Goal: Task Accomplishment & Management: Use online tool/utility

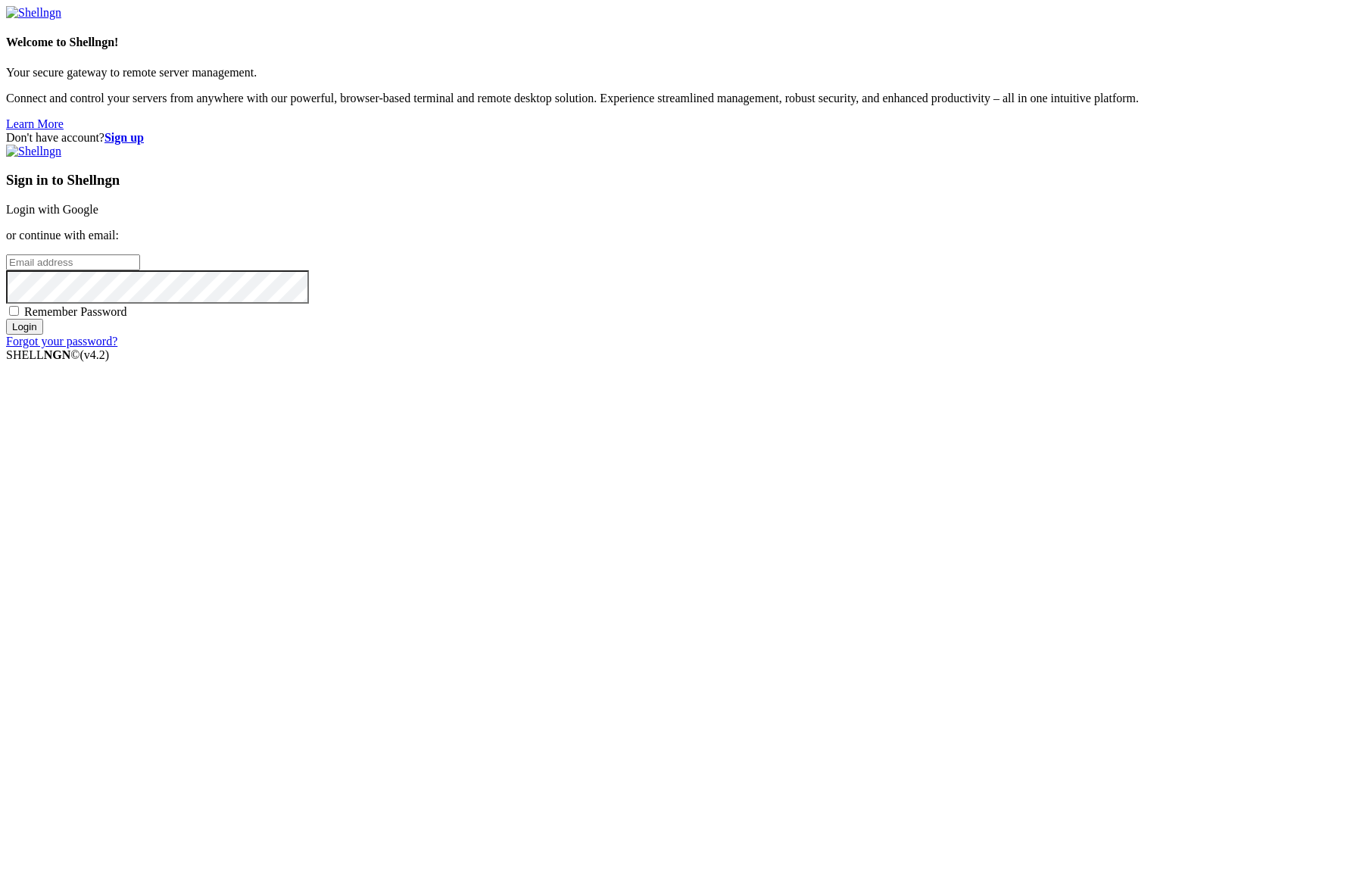
click at [1107, 159] on div "Don't have account? Sign up Sign in to Shellngn Login with Google or continue w…" at bounding box center [685, 240] width 1360 height 217
click at [99, 216] on link "Login with Google" at bounding box center [51, 210] width 92 height 13
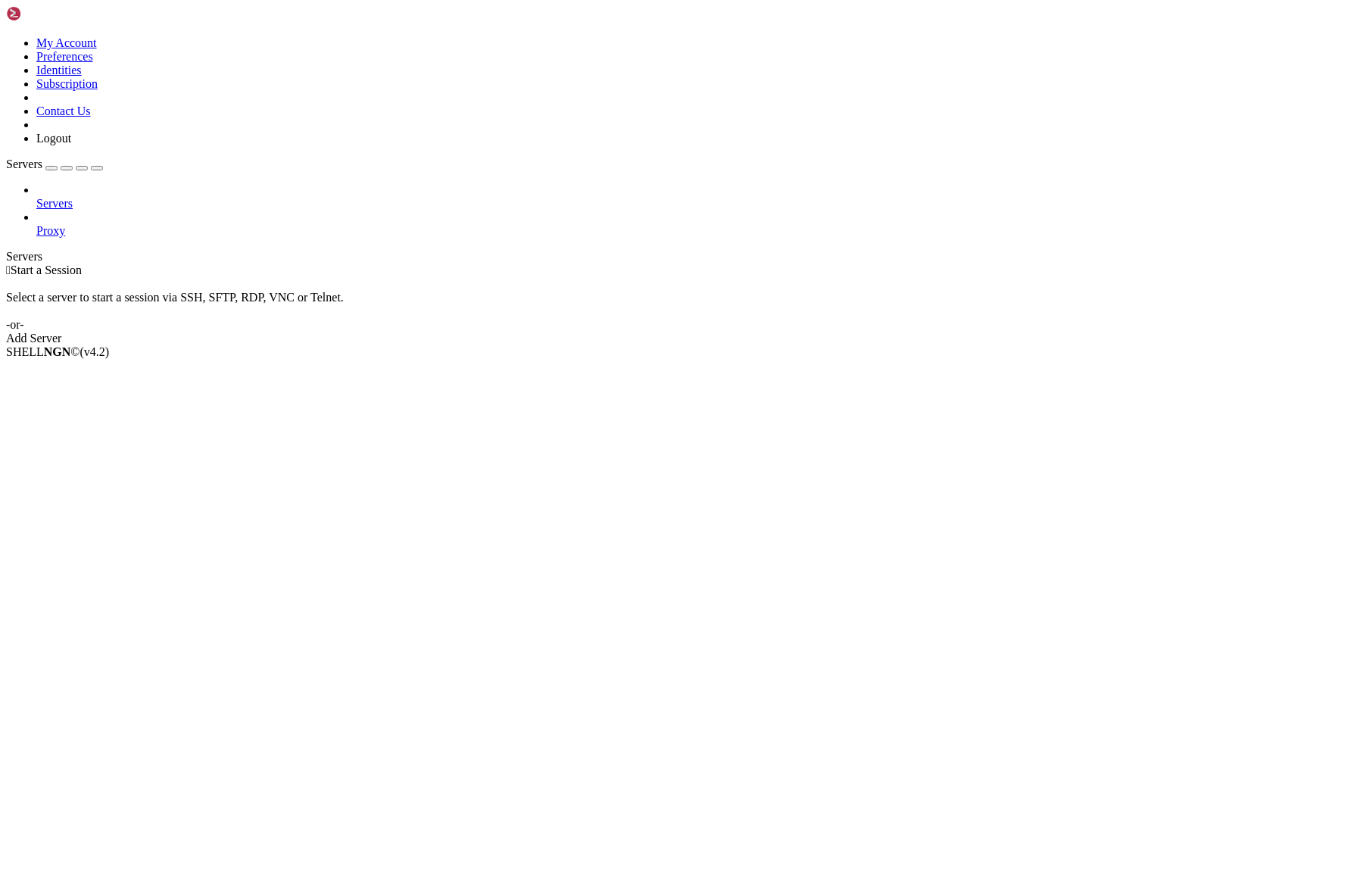
click at [66, 224] on span "Proxy" at bounding box center [51, 231] width 29 height 13
click at [748, 332] on link "Add Server" at bounding box center [685, 338] width 1360 height 13
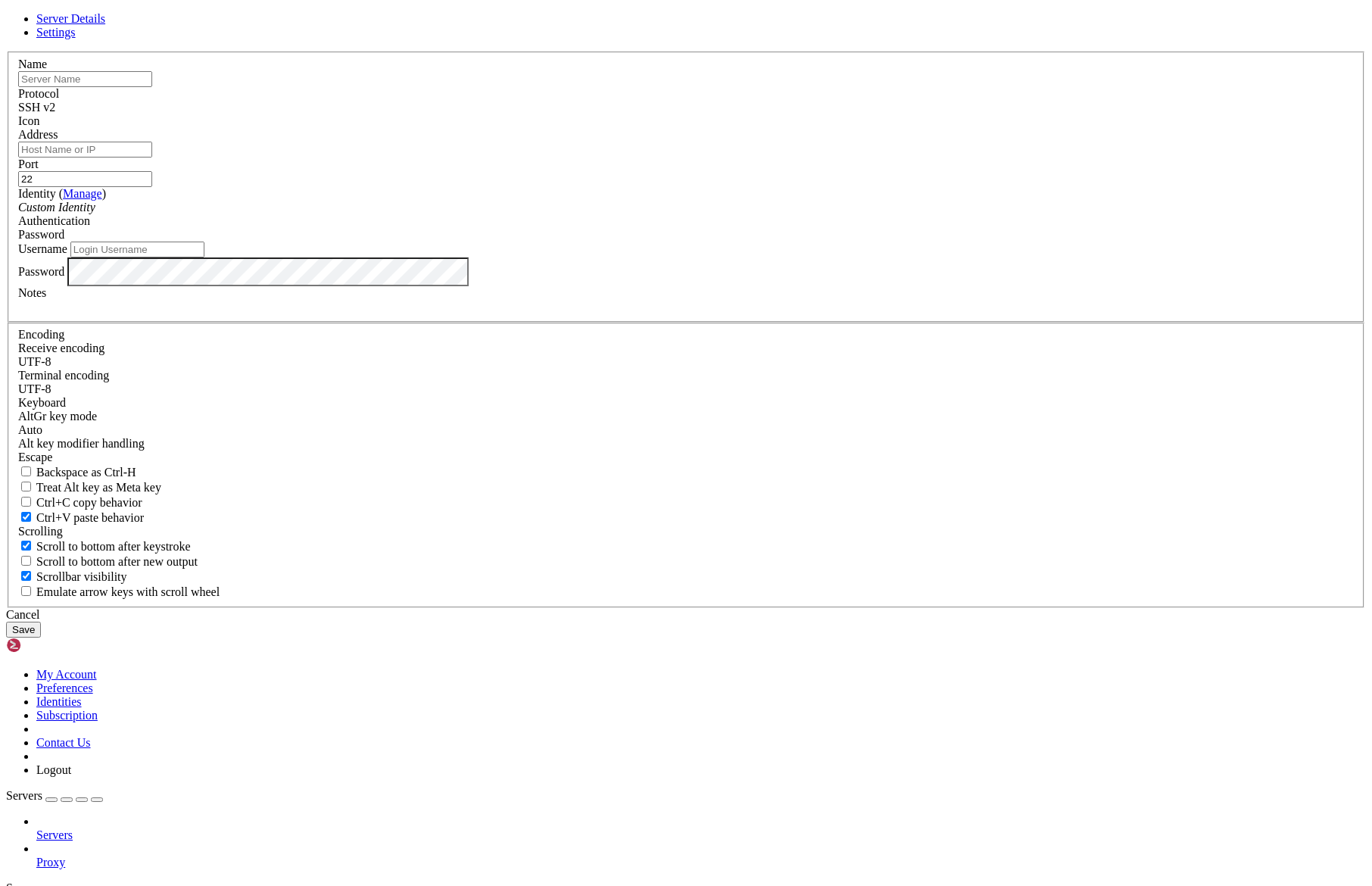
paste input "[TECHNICAL_ID]"
type input "[TECHNICAL_ID]"
paste input "[TECHNICAL_ID]"
type input "[TECHNICAL_ID]"
click at [152, 87] on input "text" at bounding box center [85, 79] width 134 height 16
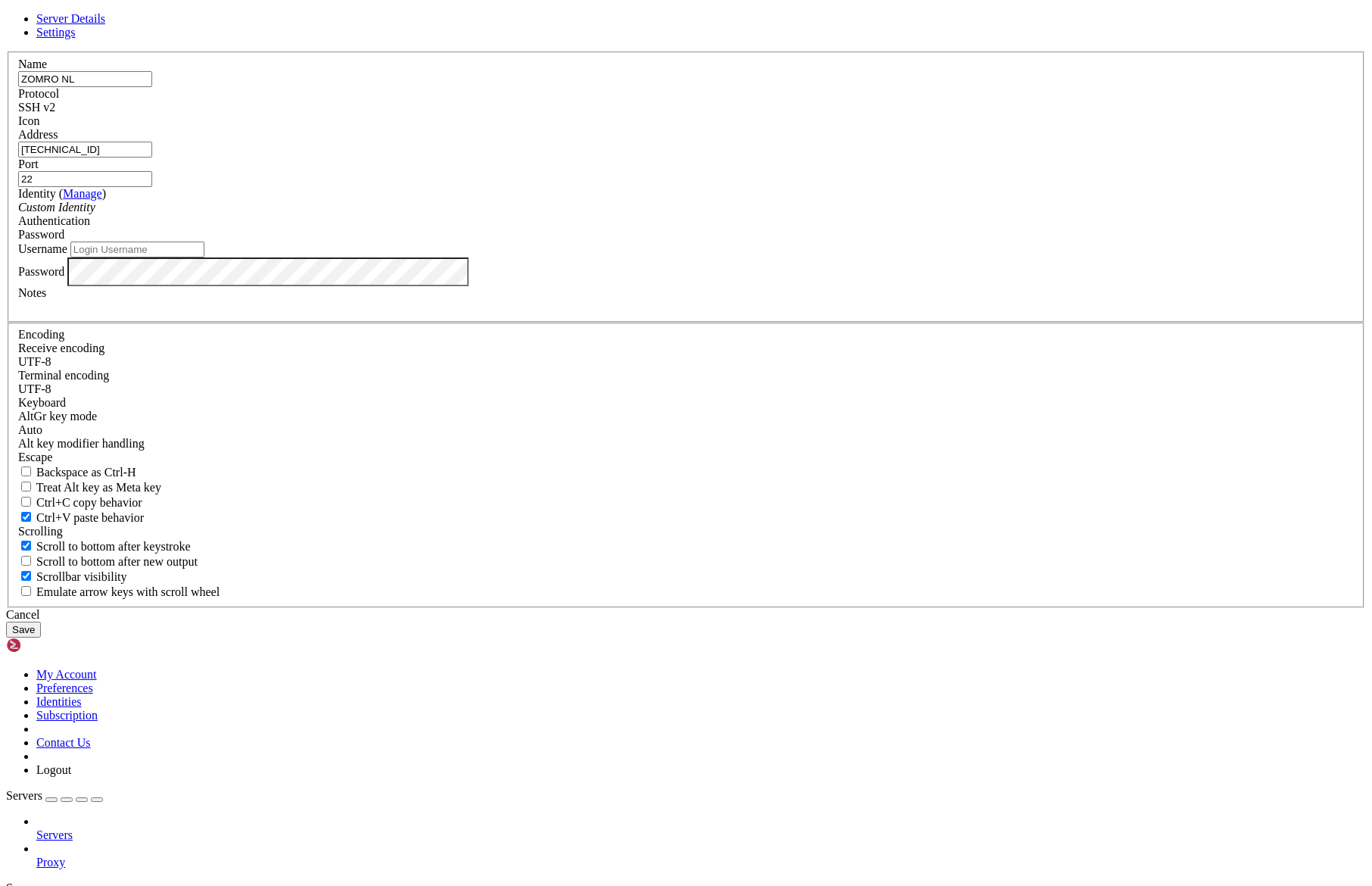
type input "ZOMRO NL"
click at [868, 128] on div at bounding box center [686, 128] width 1336 height 0
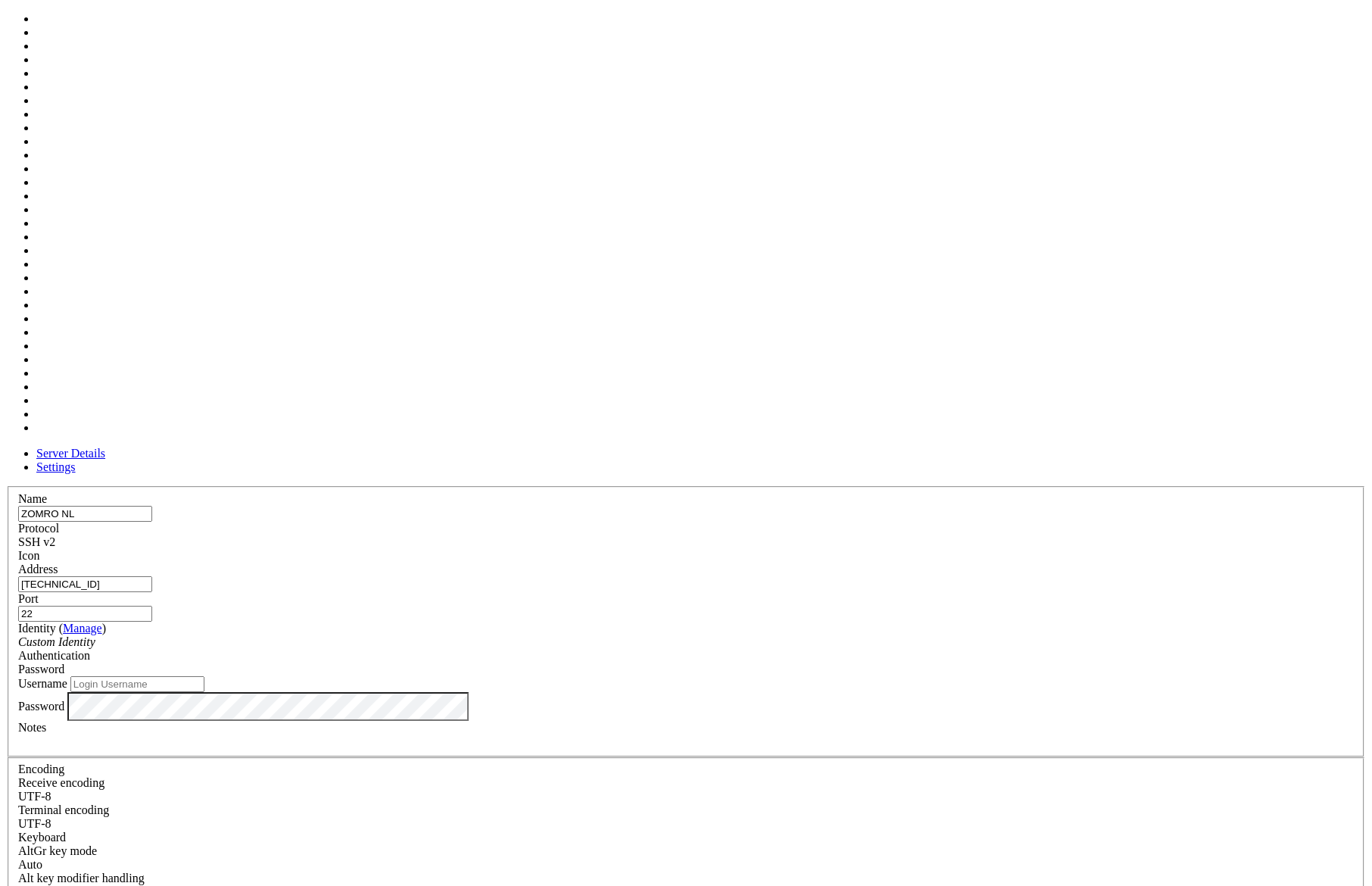
scroll to position [399, 0]
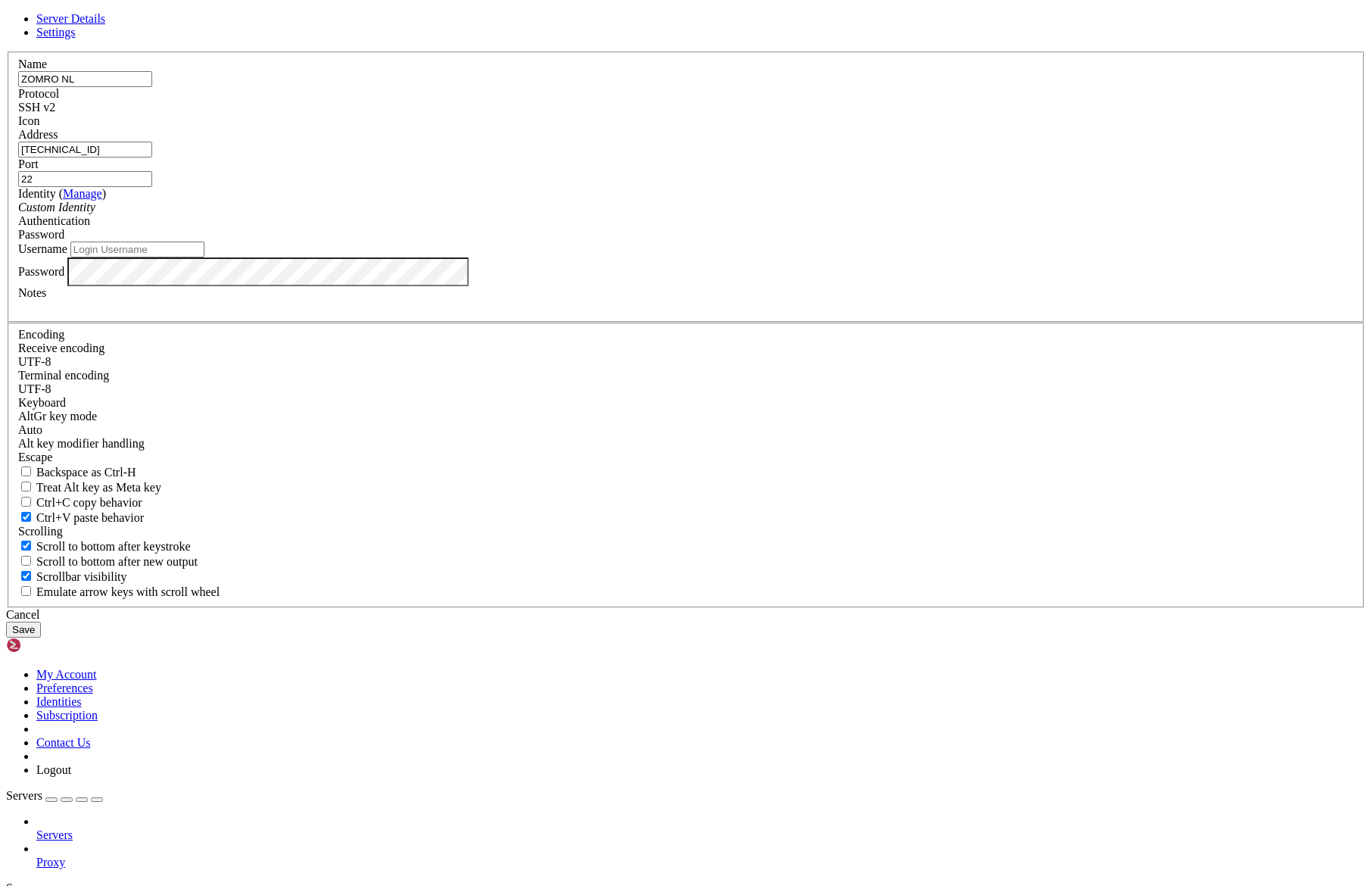
click at [39, 170] on label "Port" at bounding box center [28, 164] width 21 height 13
click at [152, 187] on input "22" at bounding box center [85, 178] width 134 height 16
click at [795, 241] on div "Password" at bounding box center [686, 235] width 1336 height 13
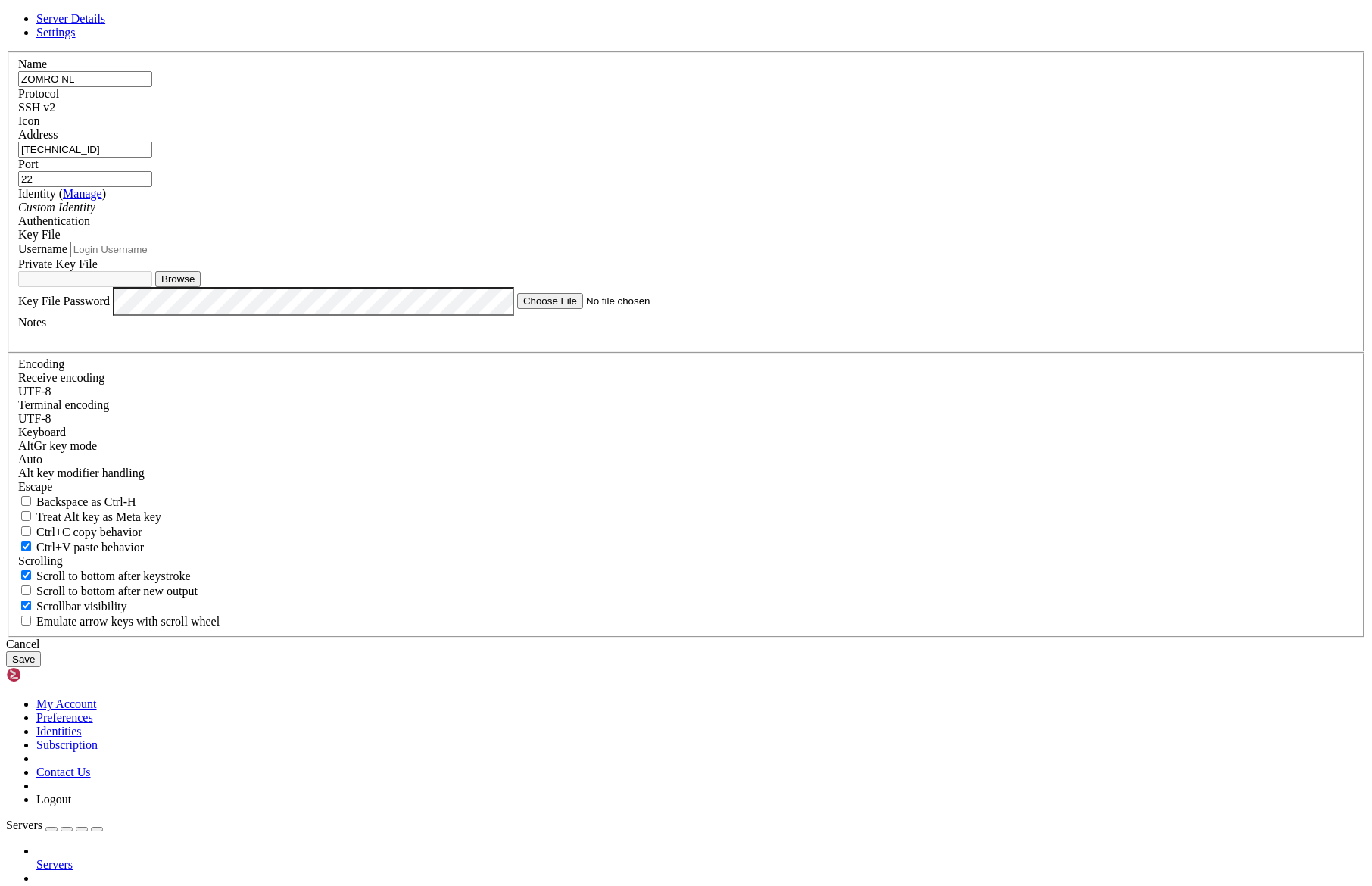
click at [696, 214] on div "Identity ( Manage ) Custom Identity" at bounding box center [686, 200] width 1336 height 27
click at [655, 214] on div "Custom Identity" at bounding box center [686, 207] width 1336 height 13
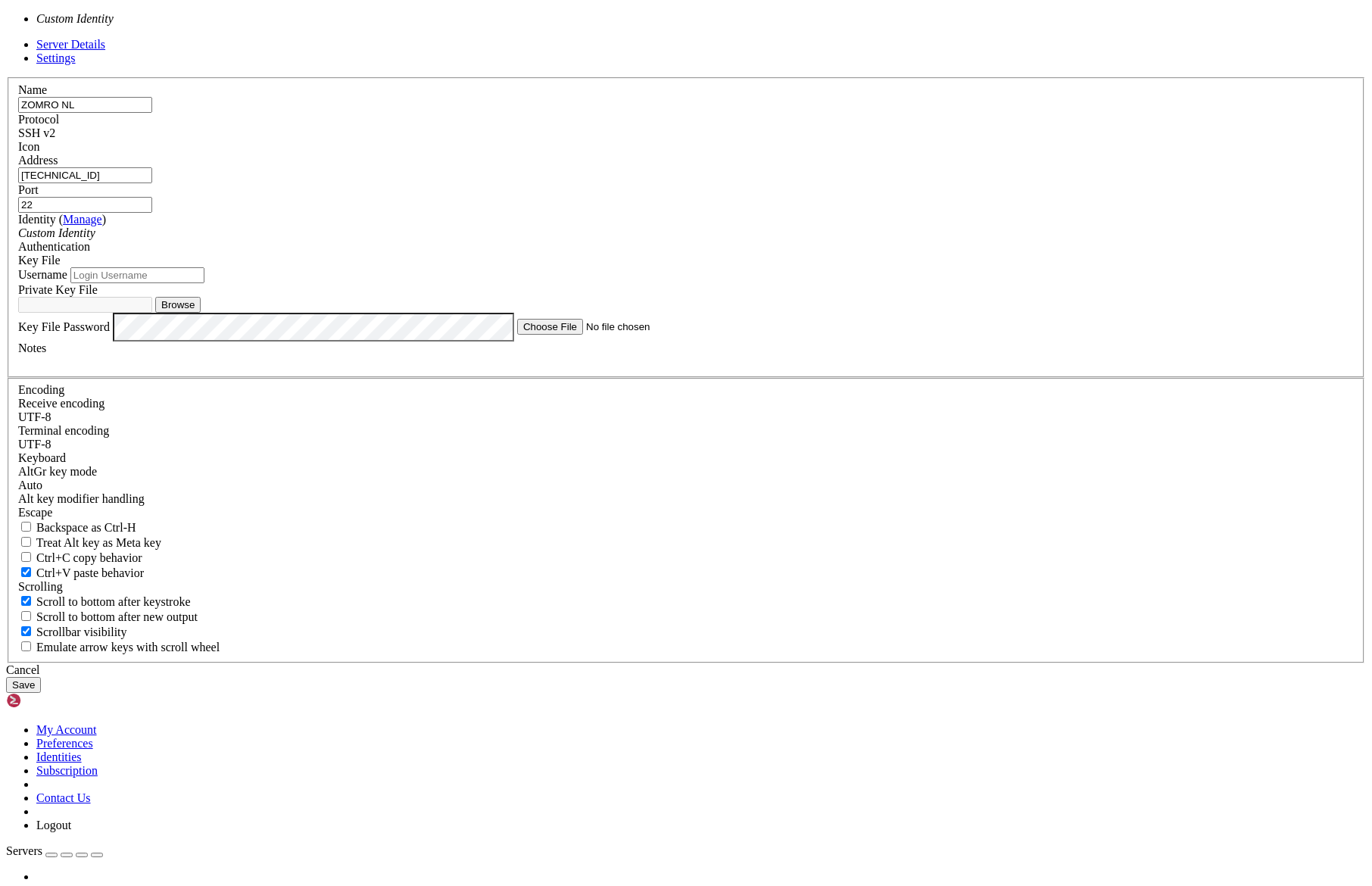
click at [655, 240] on div "Custom Identity" at bounding box center [686, 233] width 1336 height 13
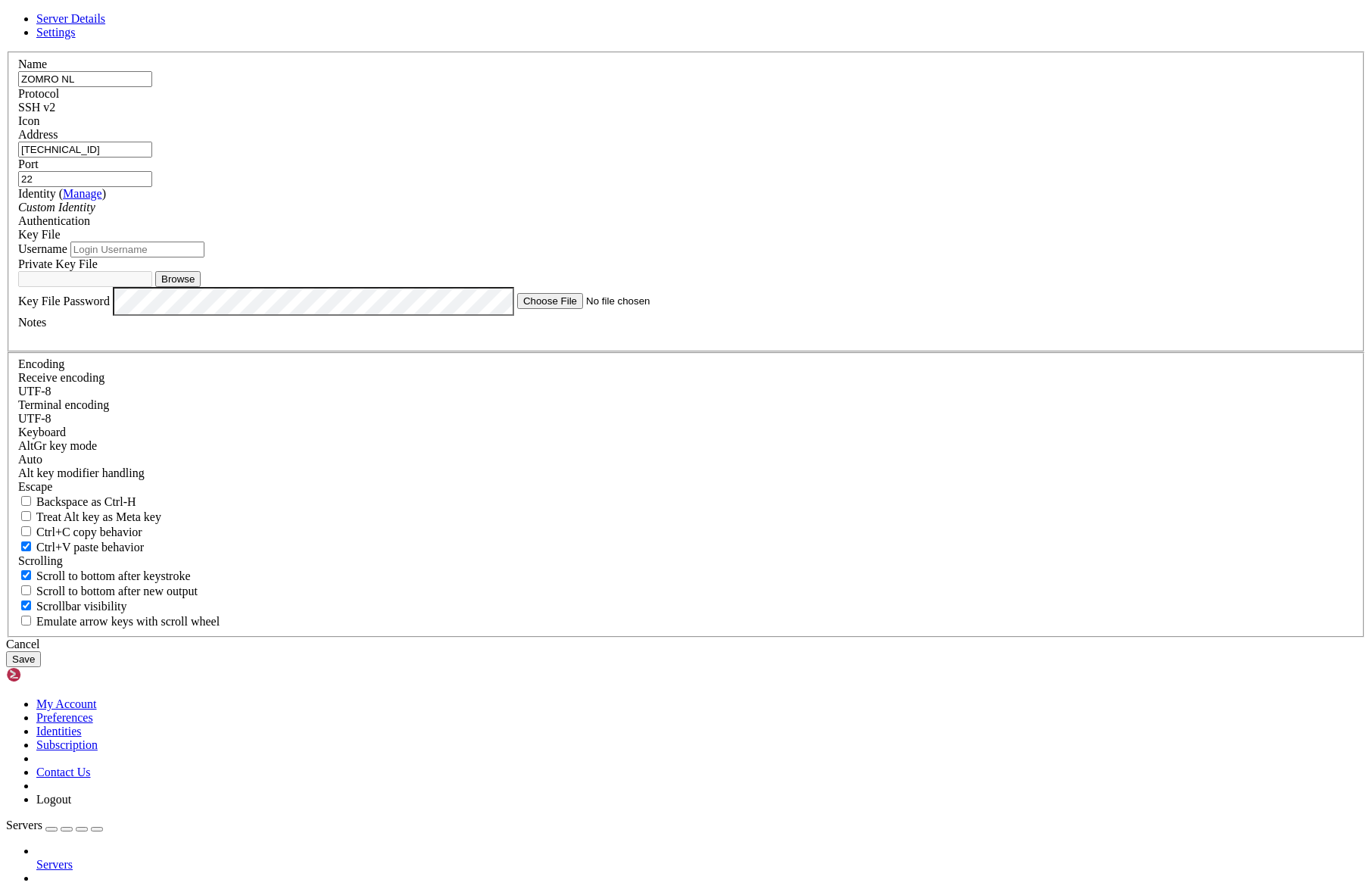
click at [204, 257] on input "Username" at bounding box center [138, 249] width 134 height 16
type input "root"
click at [708, 257] on div "Username root" at bounding box center [686, 249] width 1336 height 16
click at [201, 287] on button "Browse" at bounding box center [178, 279] width 46 height 16
type input "zom"
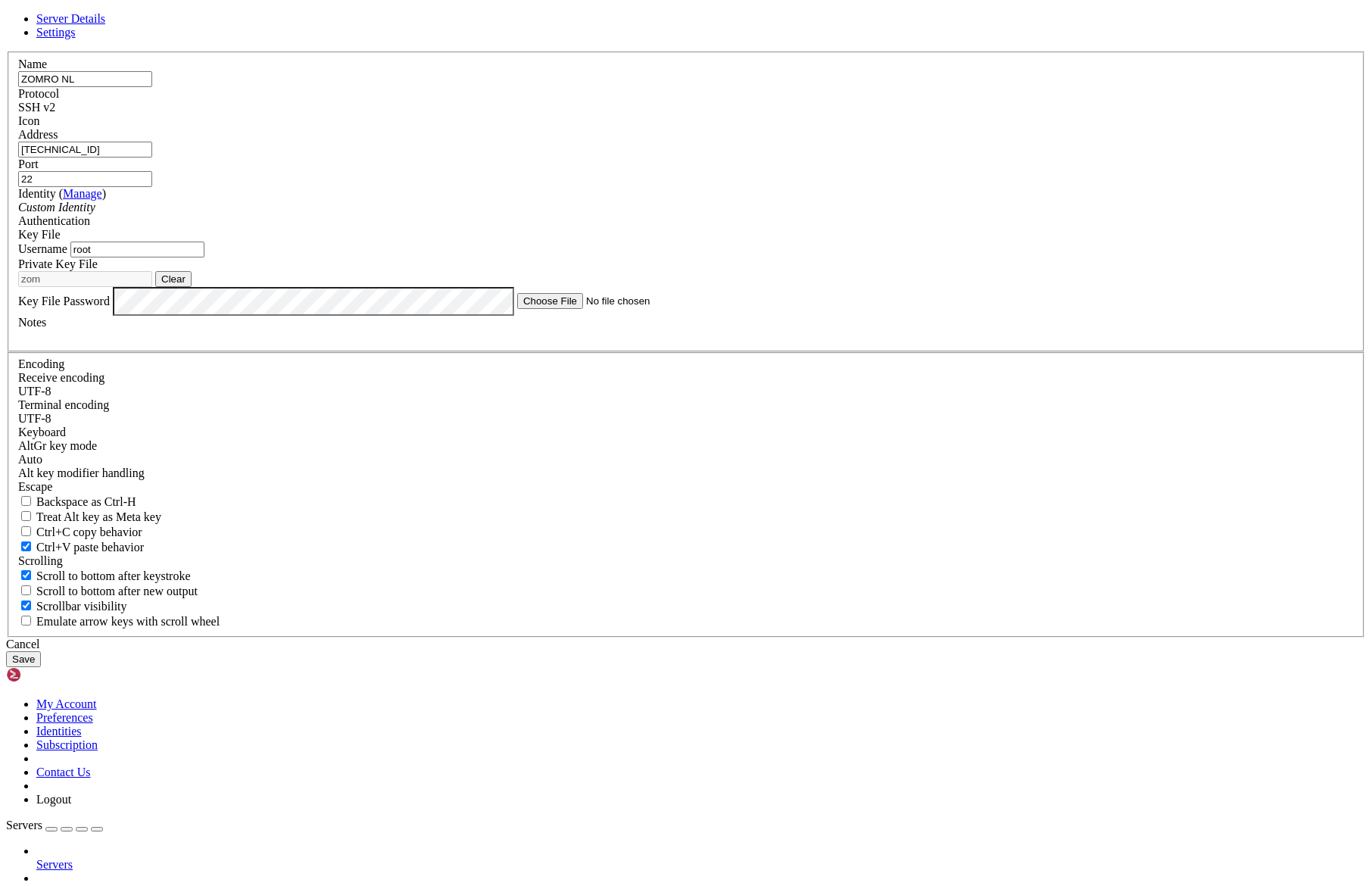
click at [41, 667] on button "Save" at bounding box center [23, 659] width 35 height 16
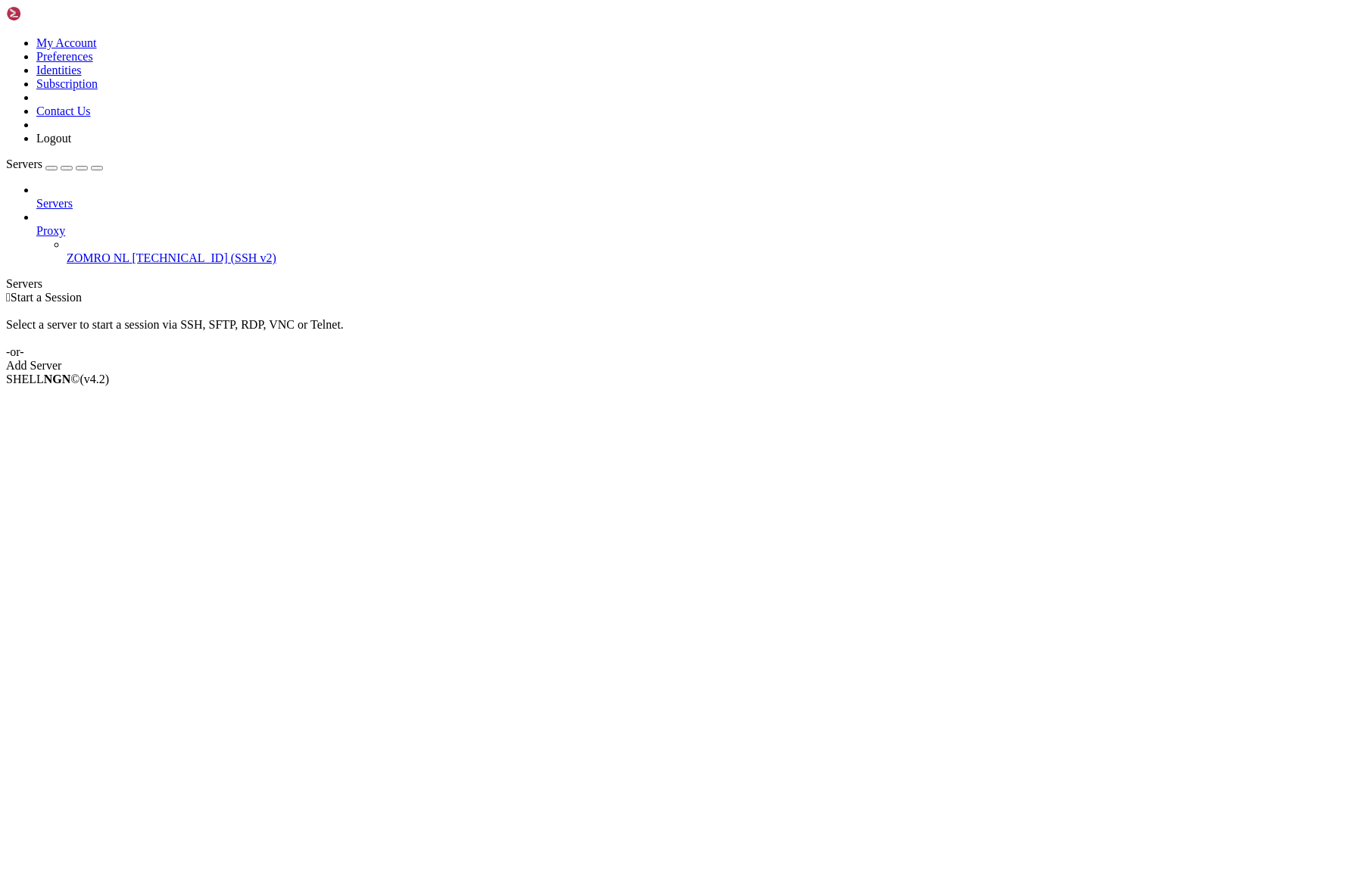
click at [148, 251] on span "[TECHNICAL_ID] (SSH v2)" at bounding box center [204, 258] width 144 height 13
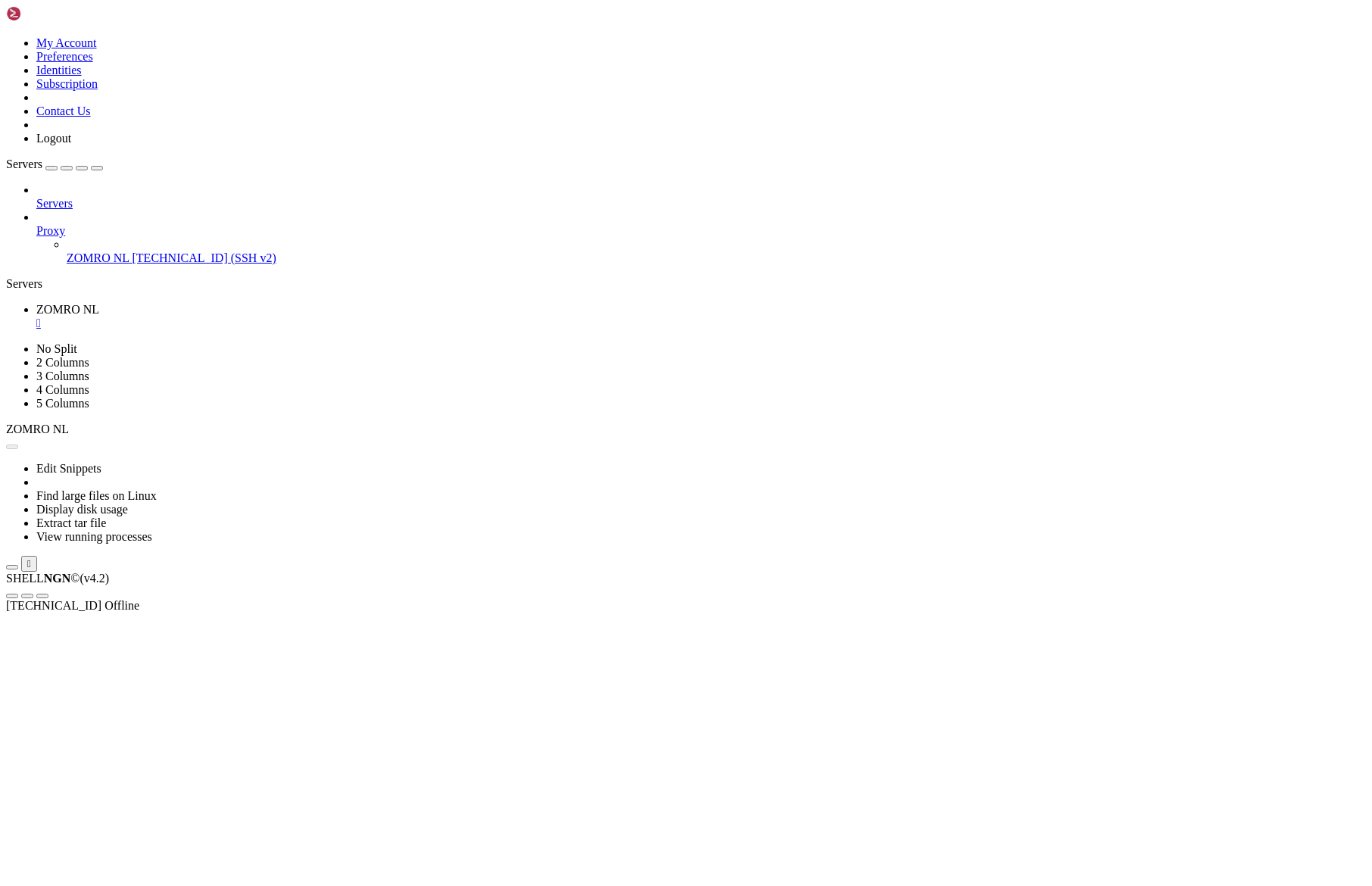
scroll to position [0, 0]
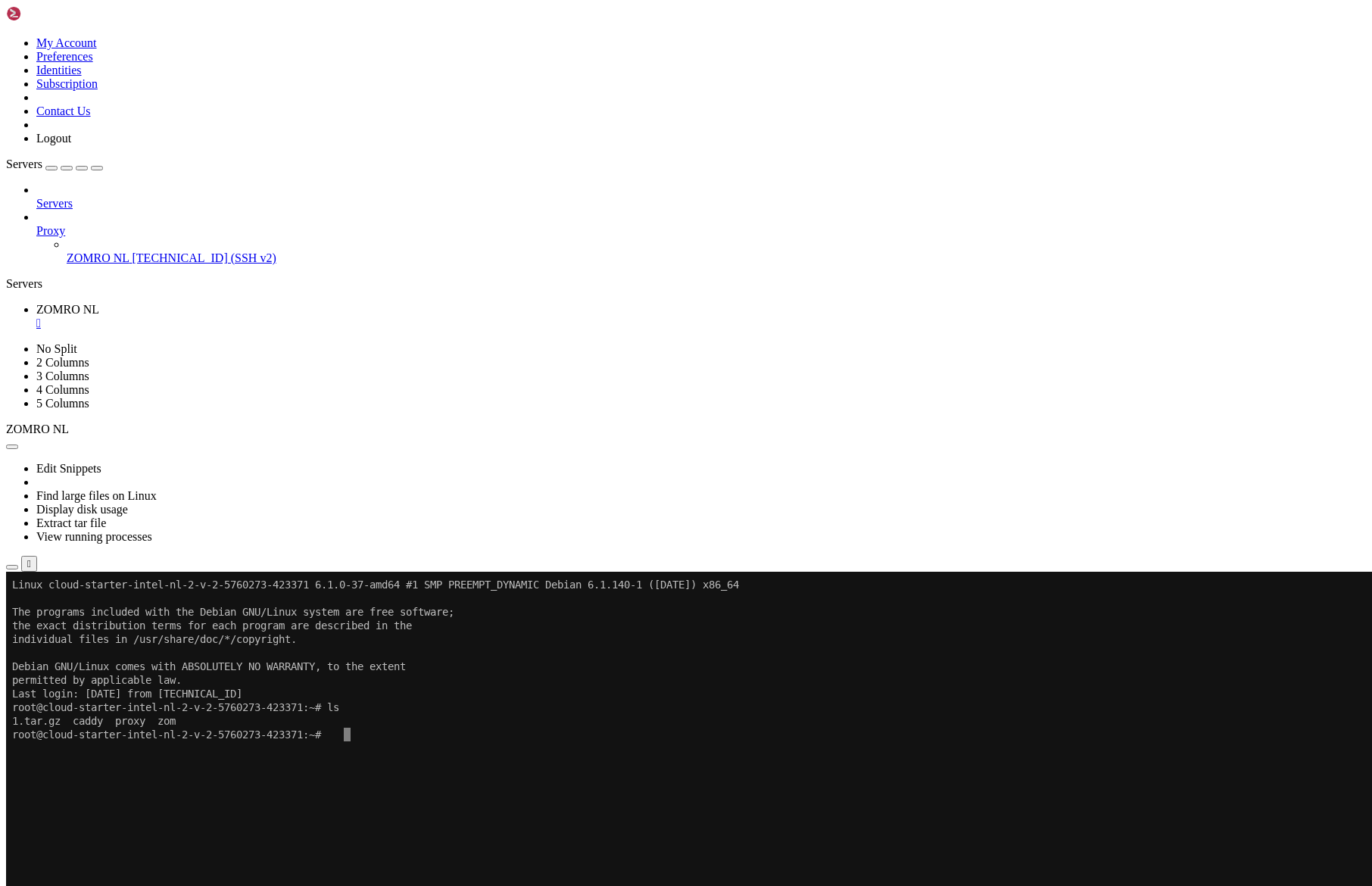
click at [66, 224] on span "Proxy" at bounding box center [51, 231] width 29 height 13
click at [36, 224] on icon at bounding box center [36, 224] width 0 height 0
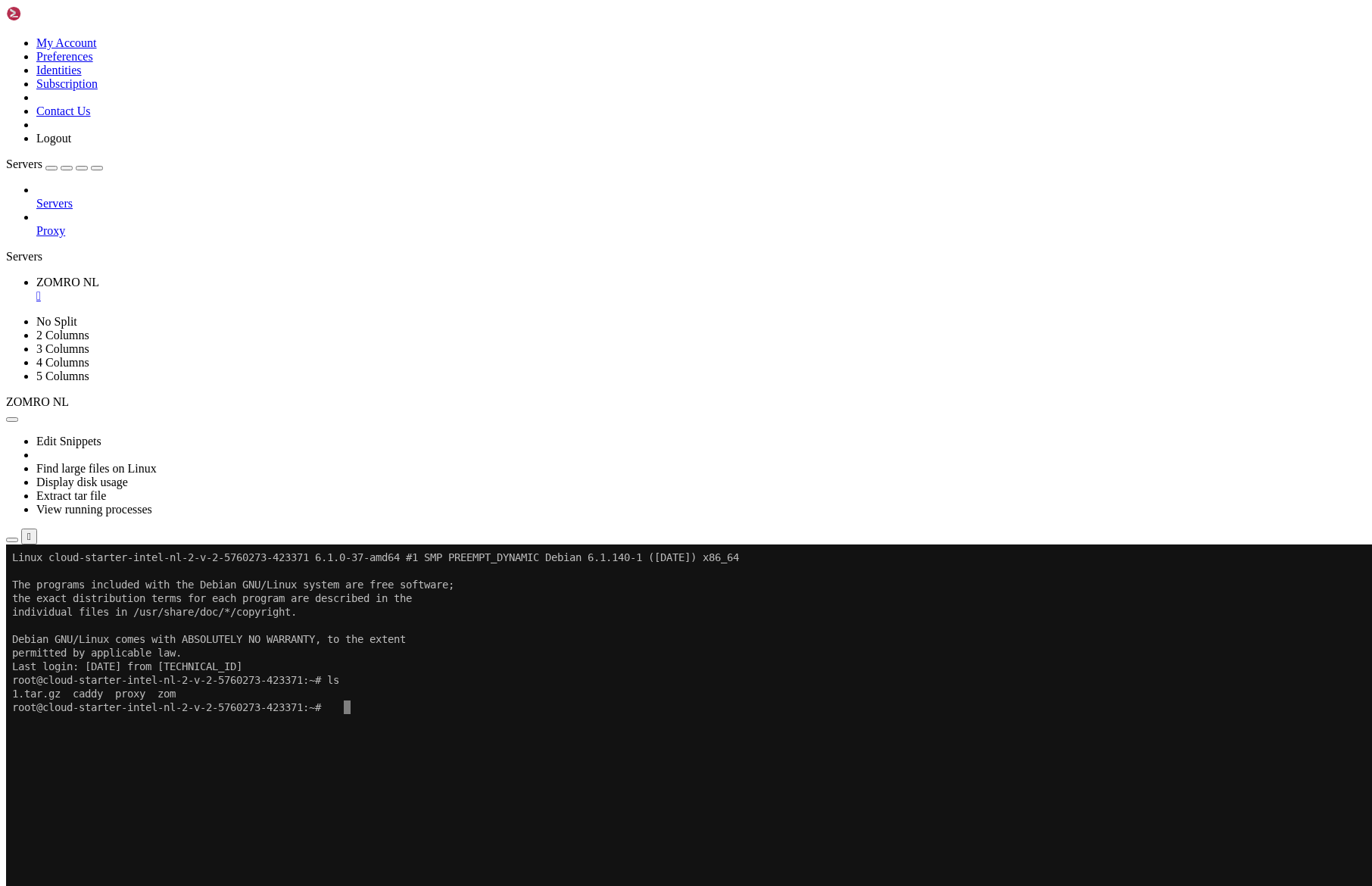
click at [36, 224] on icon at bounding box center [36, 224] width 0 height 0
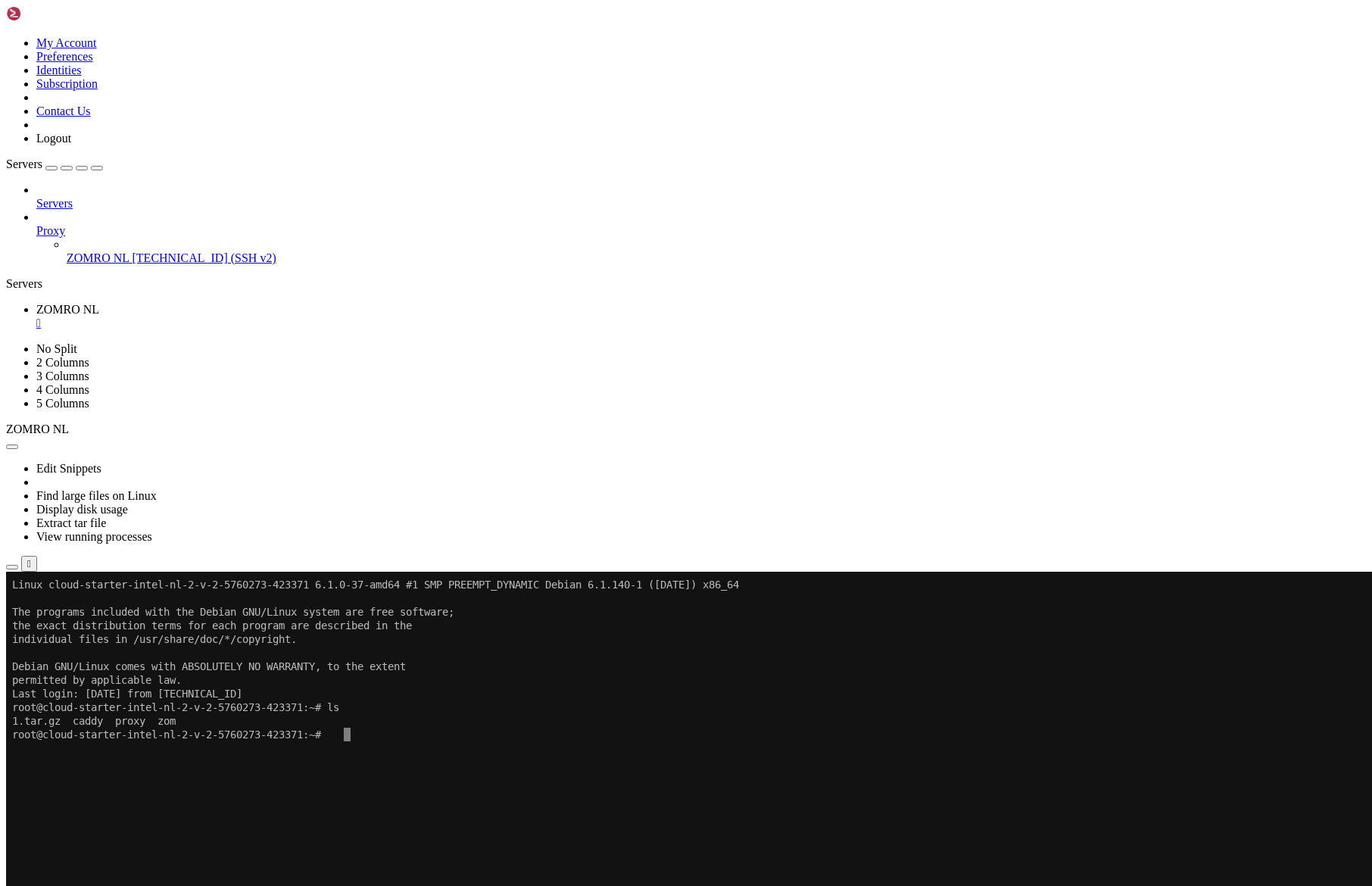
click at [66, 251] on icon at bounding box center [66, 251] width 0 height 0
drag, startPoint x: 775, startPoint y: 66, endPoint x: 586, endPoint y: 13, distance: 196.3
click at [775, 572] on div at bounding box center [685, 572] width 1360 height 0
click at [36, 224] on icon at bounding box center [36, 224] width 0 height 0
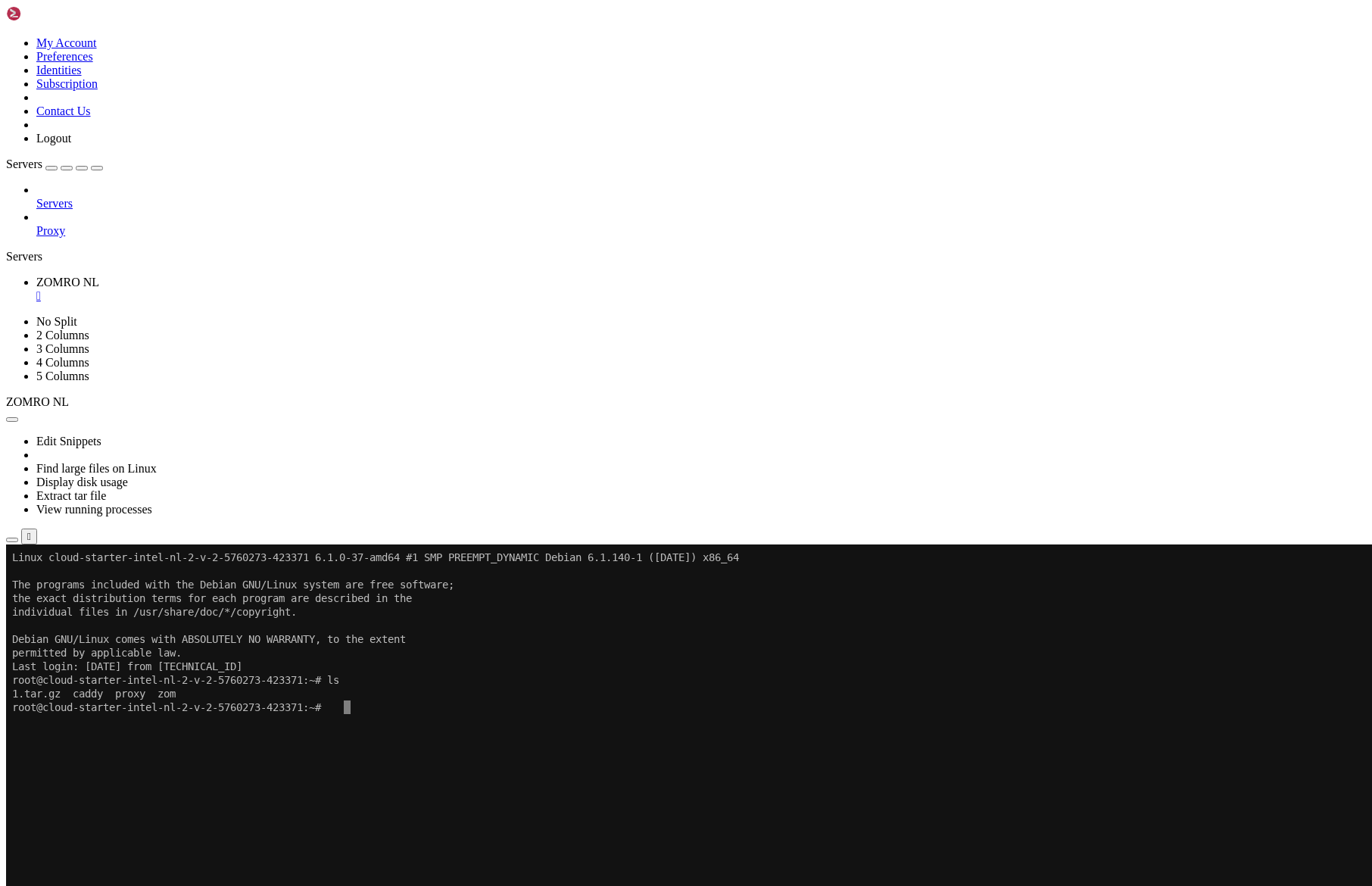
click at [36, 224] on icon at bounding box center [36, 224] width 0 height 0
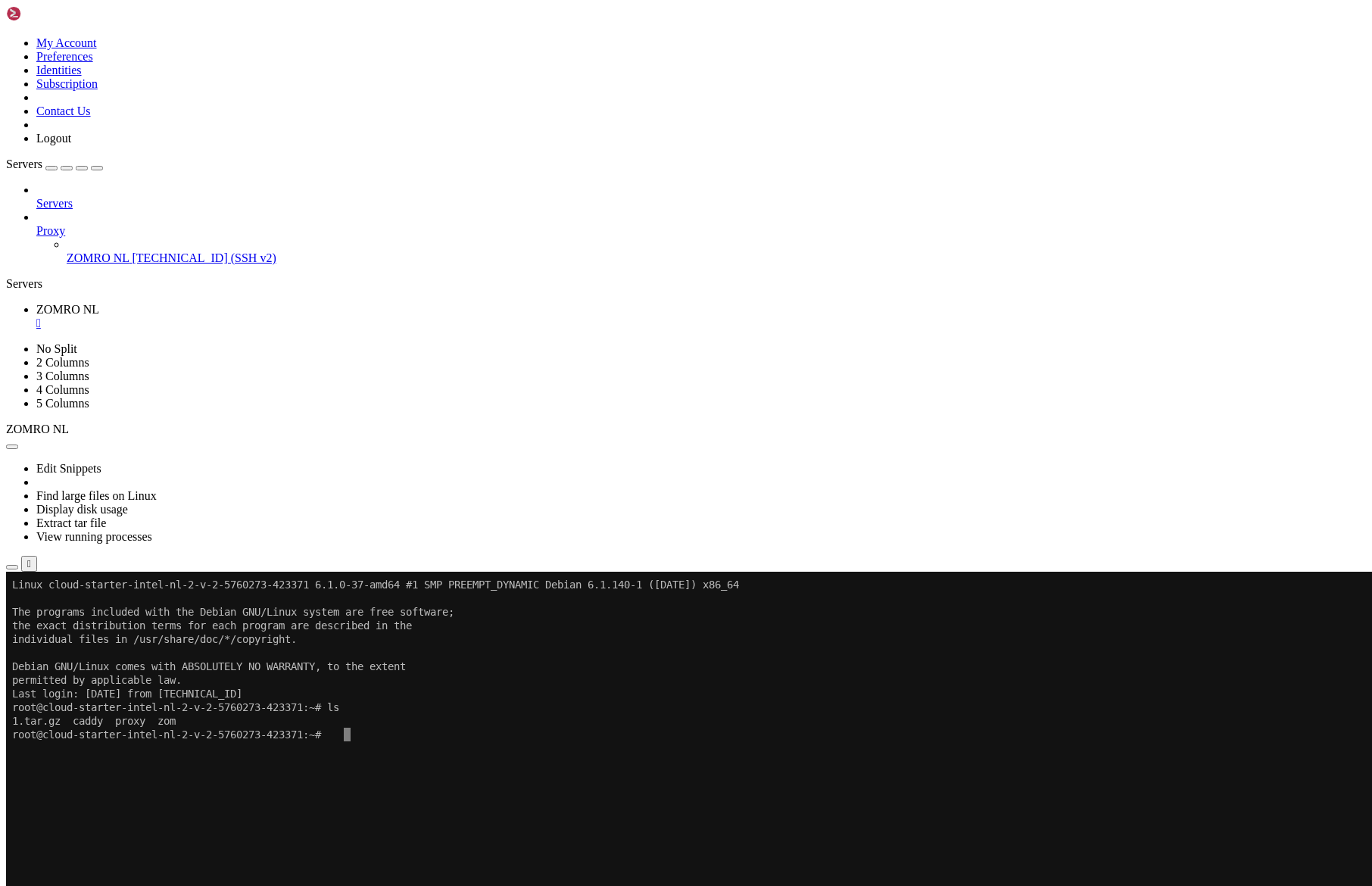
click at [36, 224] on icon at bounding box center [36, 224] width 0 height 0
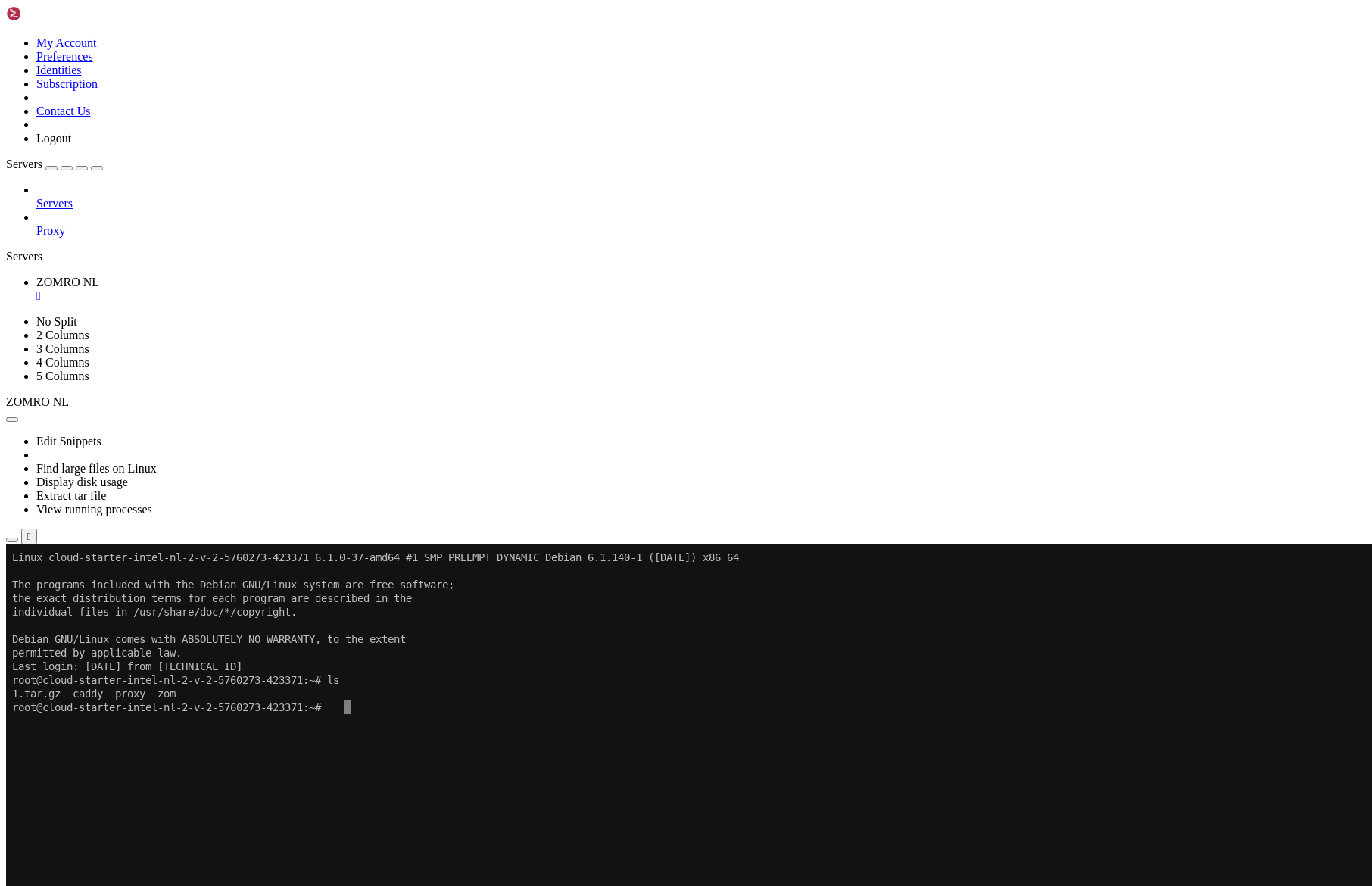
click at [6, 315] on icon at bounding box center [6, 315] width 0 height 0
click at [6, 37] on icon at bounding box center [6, 37] width 0 height 0
click at [93, 63] on link "Preferences" at bounding box center [65, 56] width 56 height 13
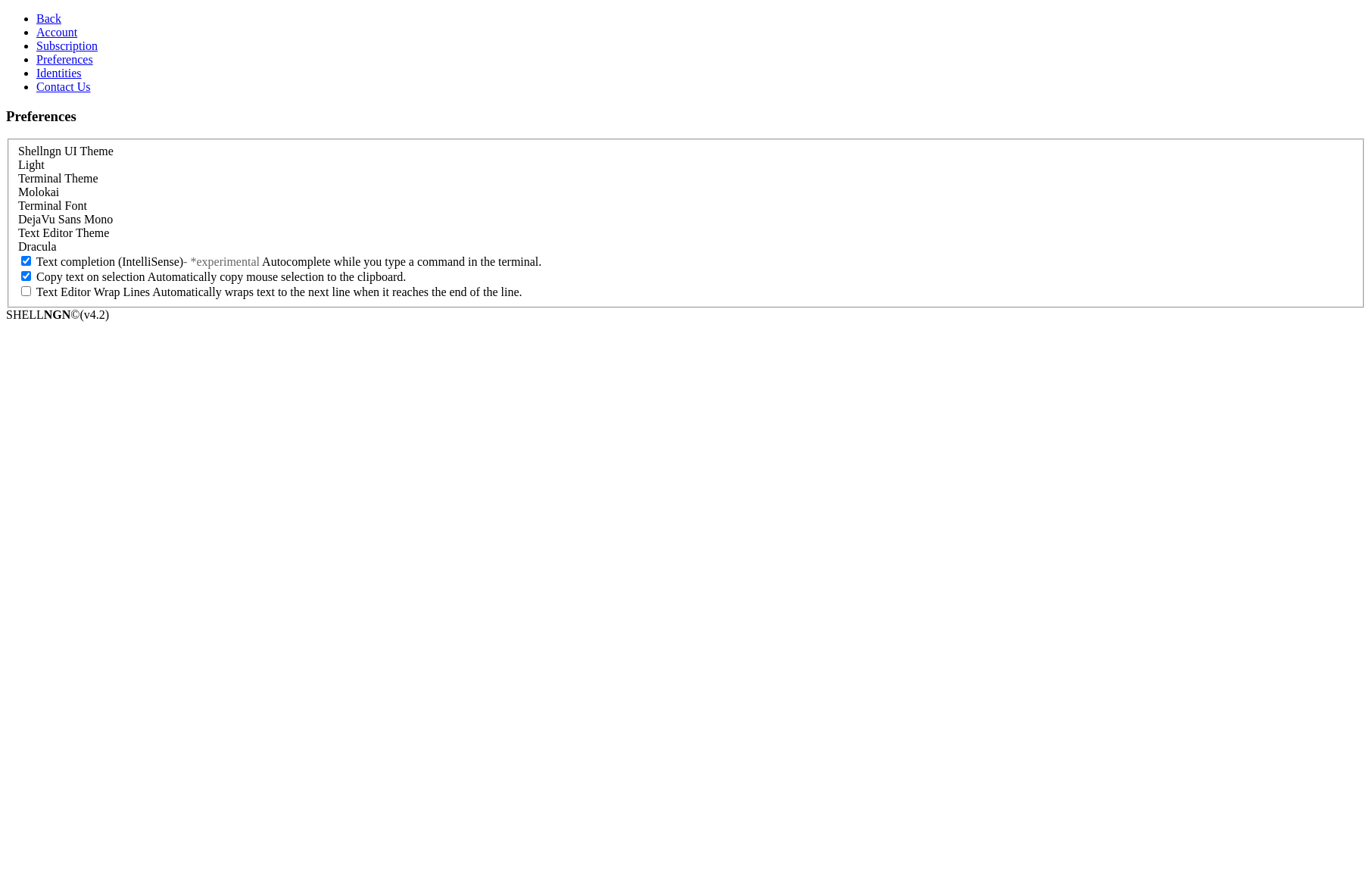
click at [98, 52] on link "Subscription" at bounding box center [67, 46] width 61 height 13
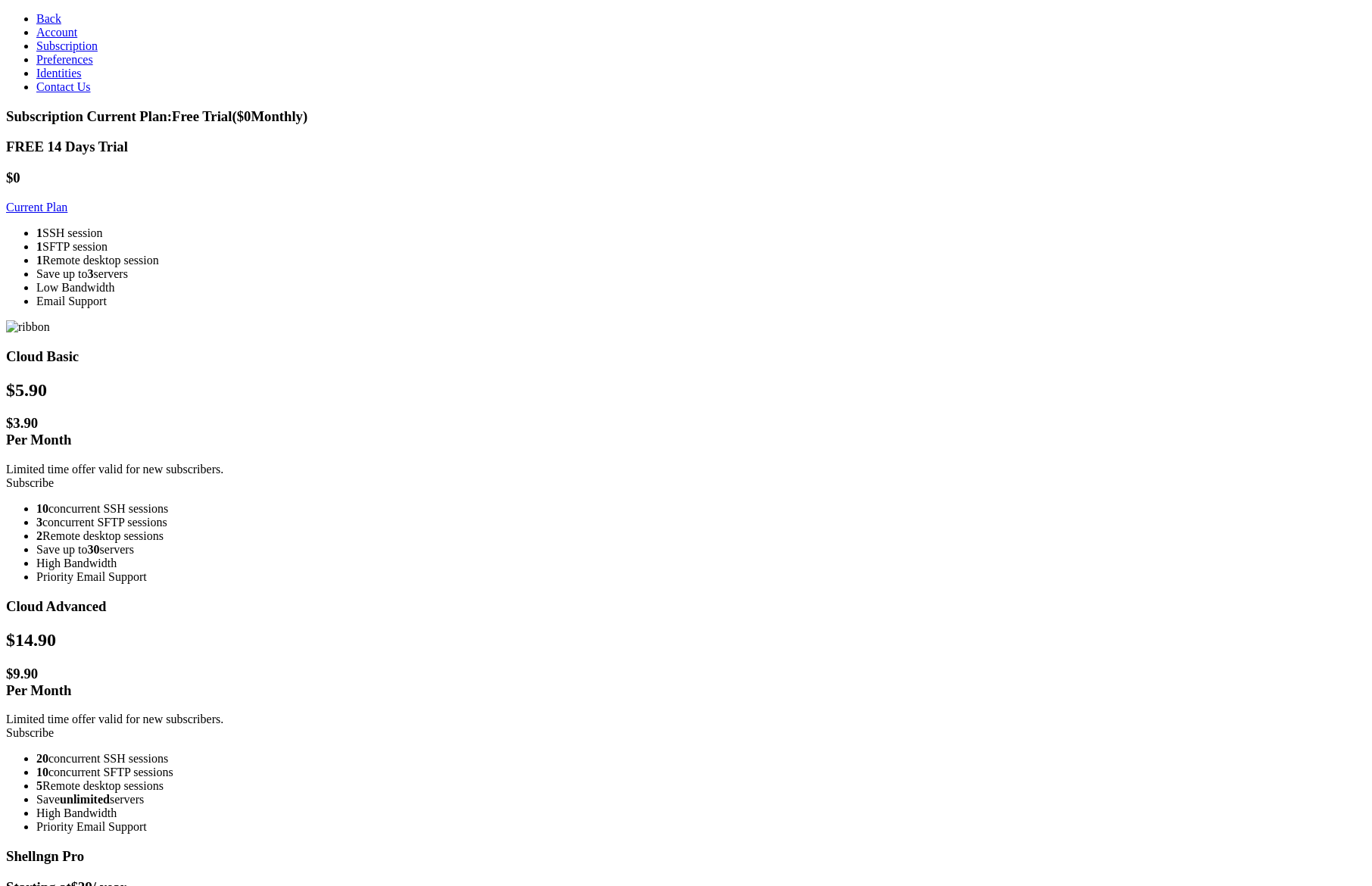
click at [93, 66] on link "Preferences" at bounding box center [65, 60] width 56 height 13
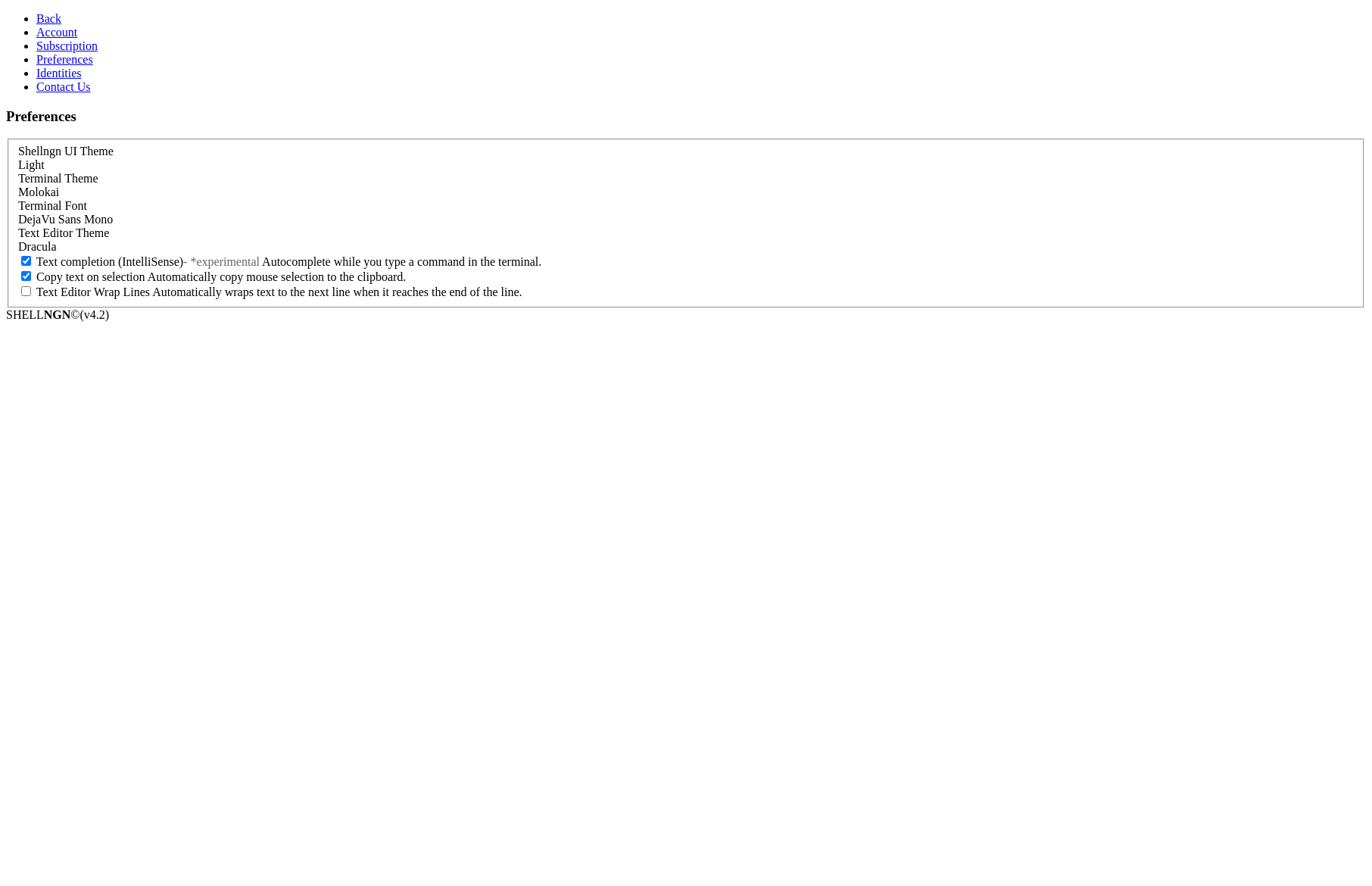
click at [82, 80] on link "Identities" at bounding box center [59, 73] width 46 height 13
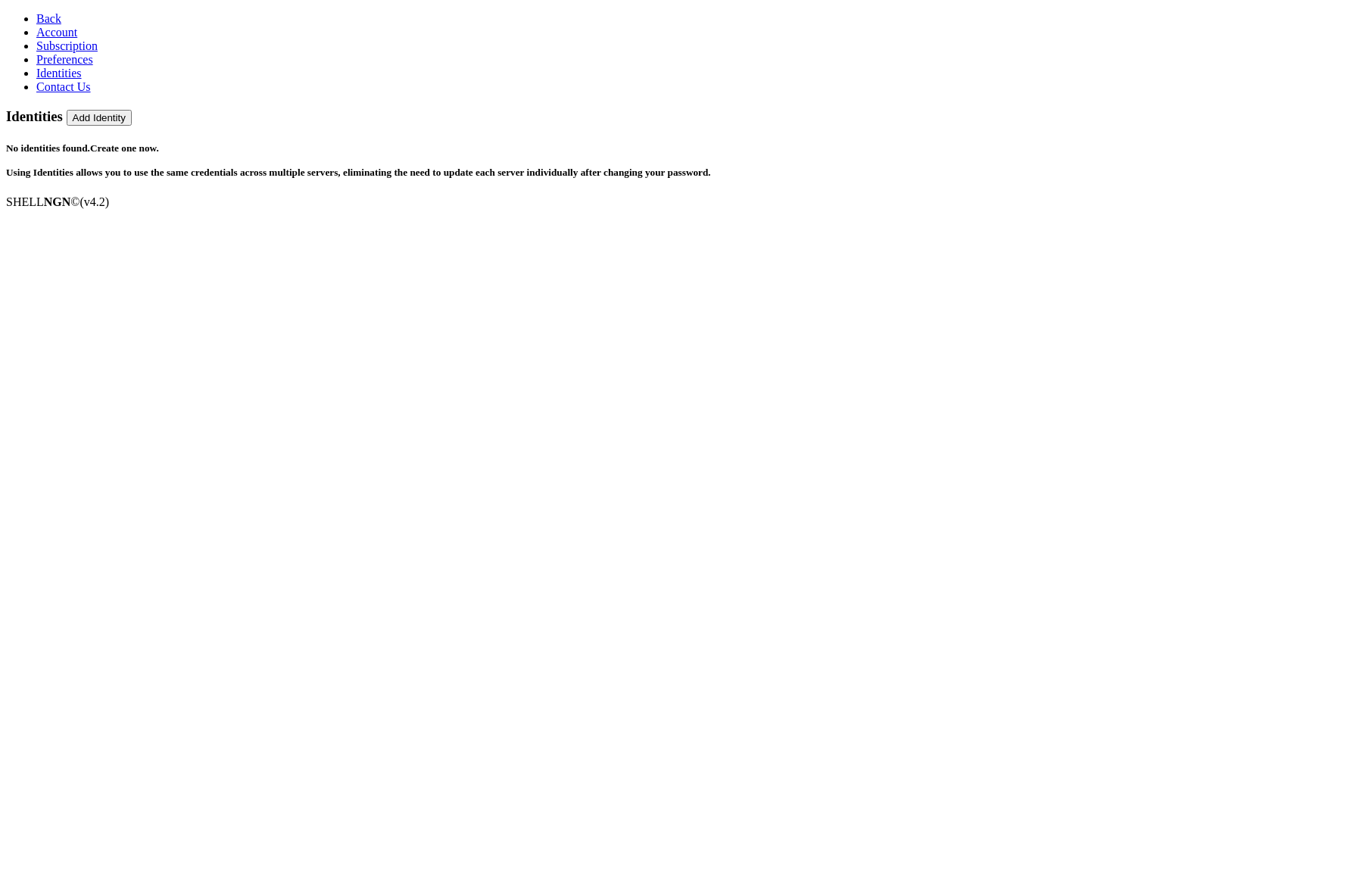
click at [77, 39] on link "Account" at bounding box center [56, 32] width 41 height 13
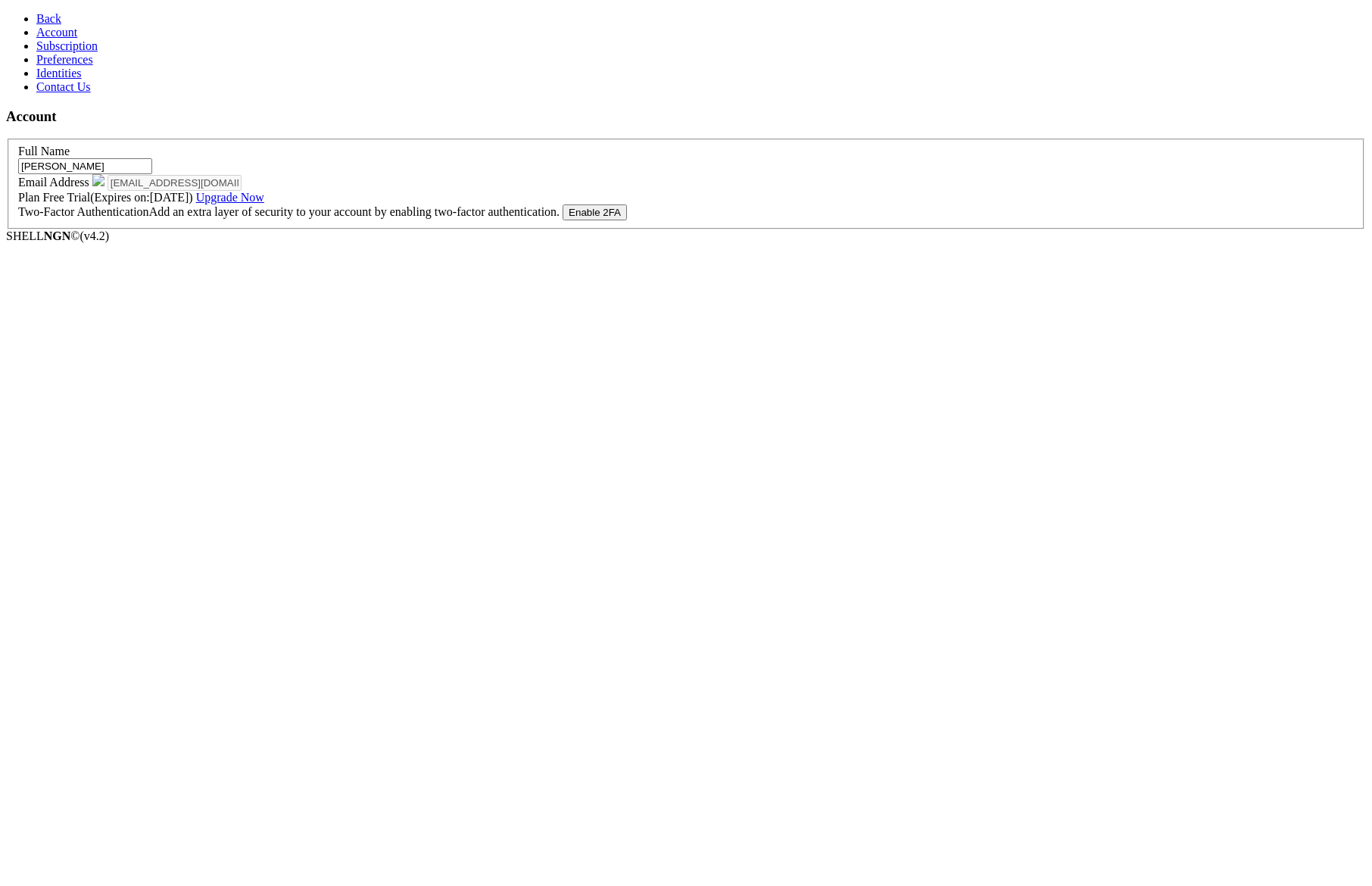
click at [96, 52] on link "Subscription" at bounding box center [67, 46] width 61 height 13
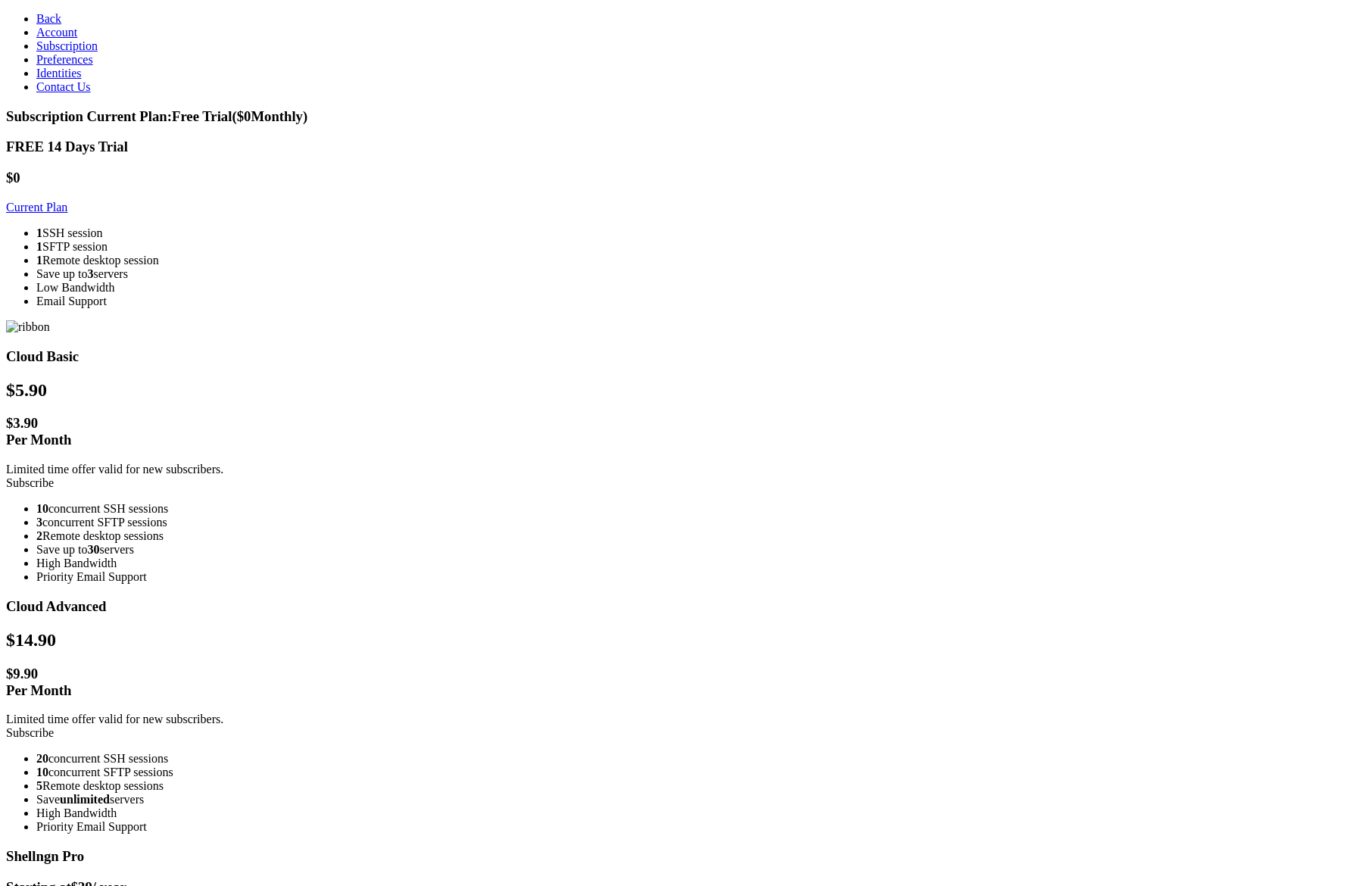
click at [77, 39] on link "Account" at bounding box center [56, 32] width 41 height 13
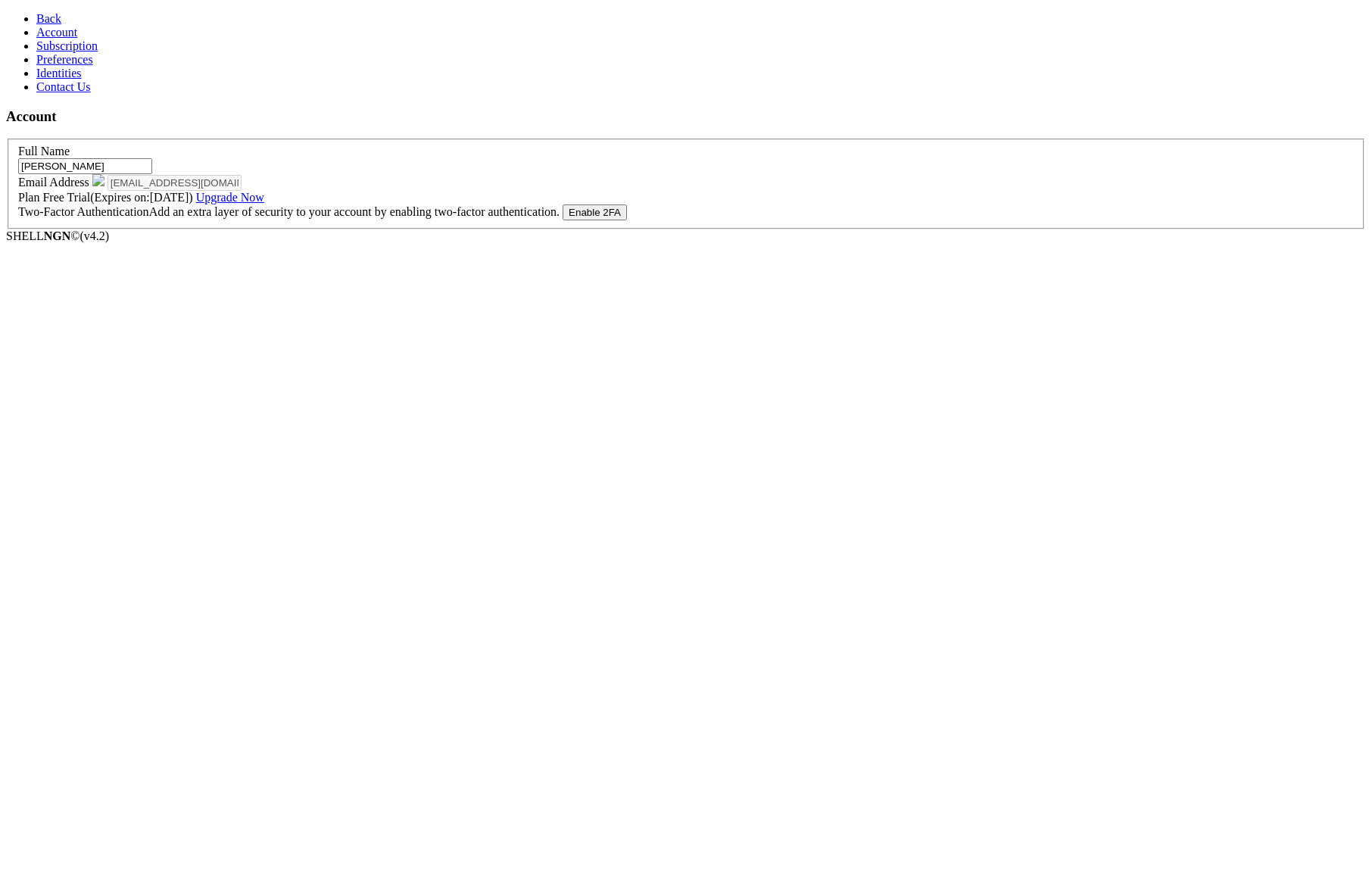
click at [40, 19] on span "Back" at bounding box center [49, 19] width 25 height 13
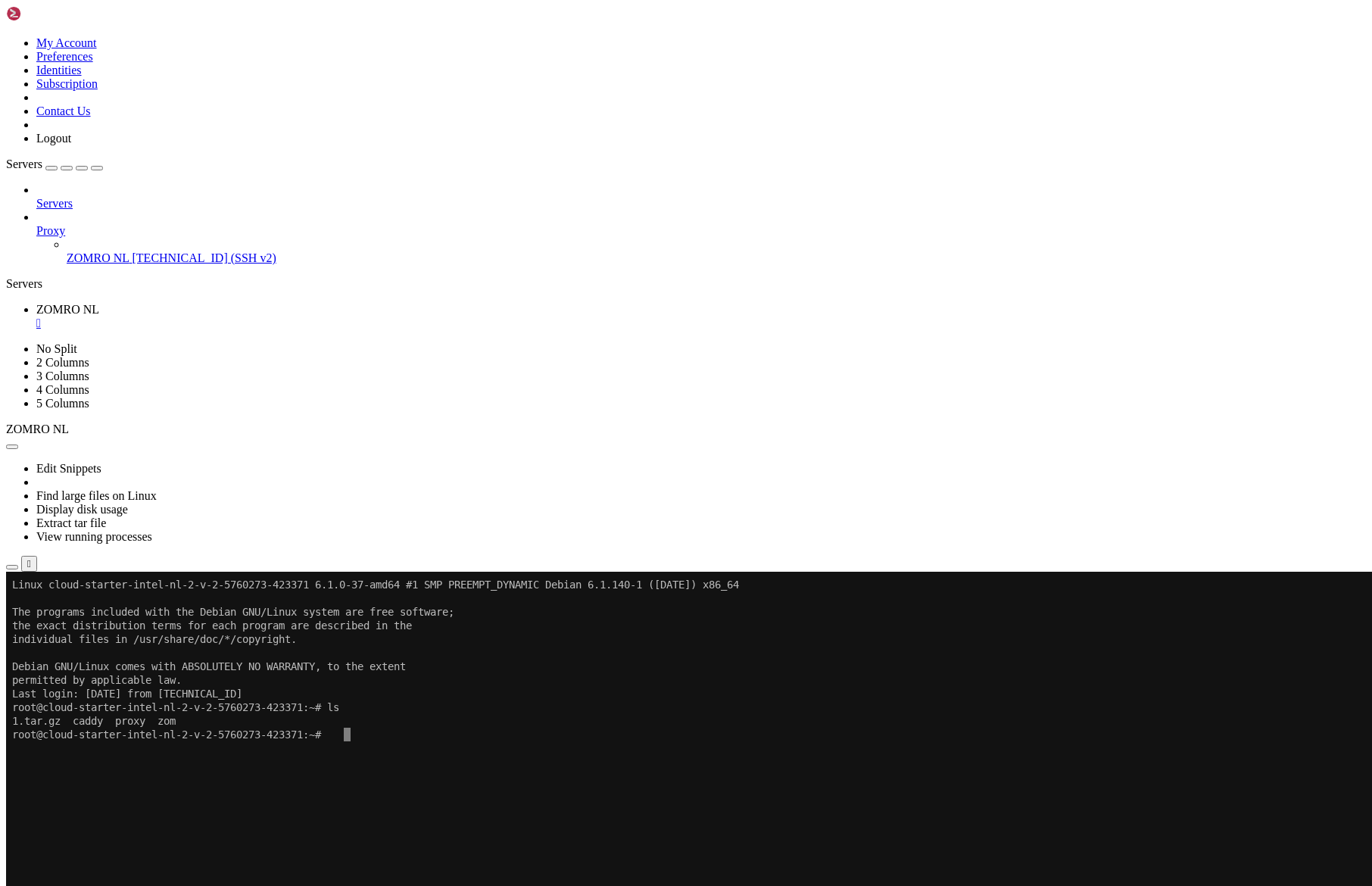
click at [320, 696] on x-row "Last login: [DATE] from [TECHNICAL_ID]" at bounding box center [597, 694] width 1170 height 13
click at [479, 694] on x-row "Last login: [DATE] from [TECHNICAL_ID]" at bounding box center [597, 694] width 1170 height 13
click at [108, 197] on link "Servers" at bounding box center [701, 203] width 1330 height 13
drag, startPoint x: 114, startPoint y: 164, endPoint x: 108, endPoint y: 235, distance: 71.3
click at [108, 235] on div "Servers Proxy ZOMRO NL [TECHNICAL_ID] (SSH v2)" at bounding box center [685, 224] width 1360 height 82
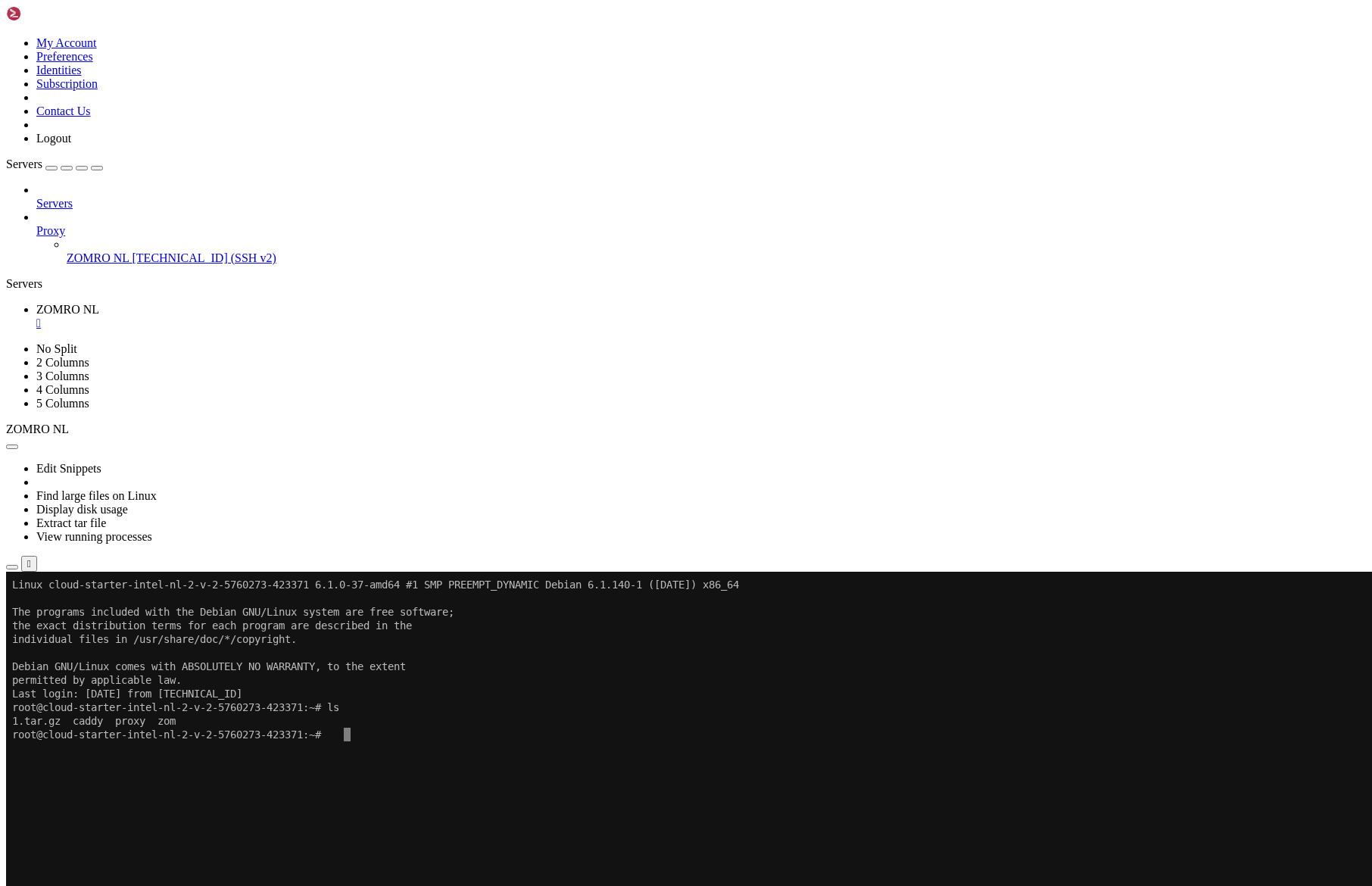
click at [85, 734] on span "Properties" at bounding box center [61, 741] width 49 height 13
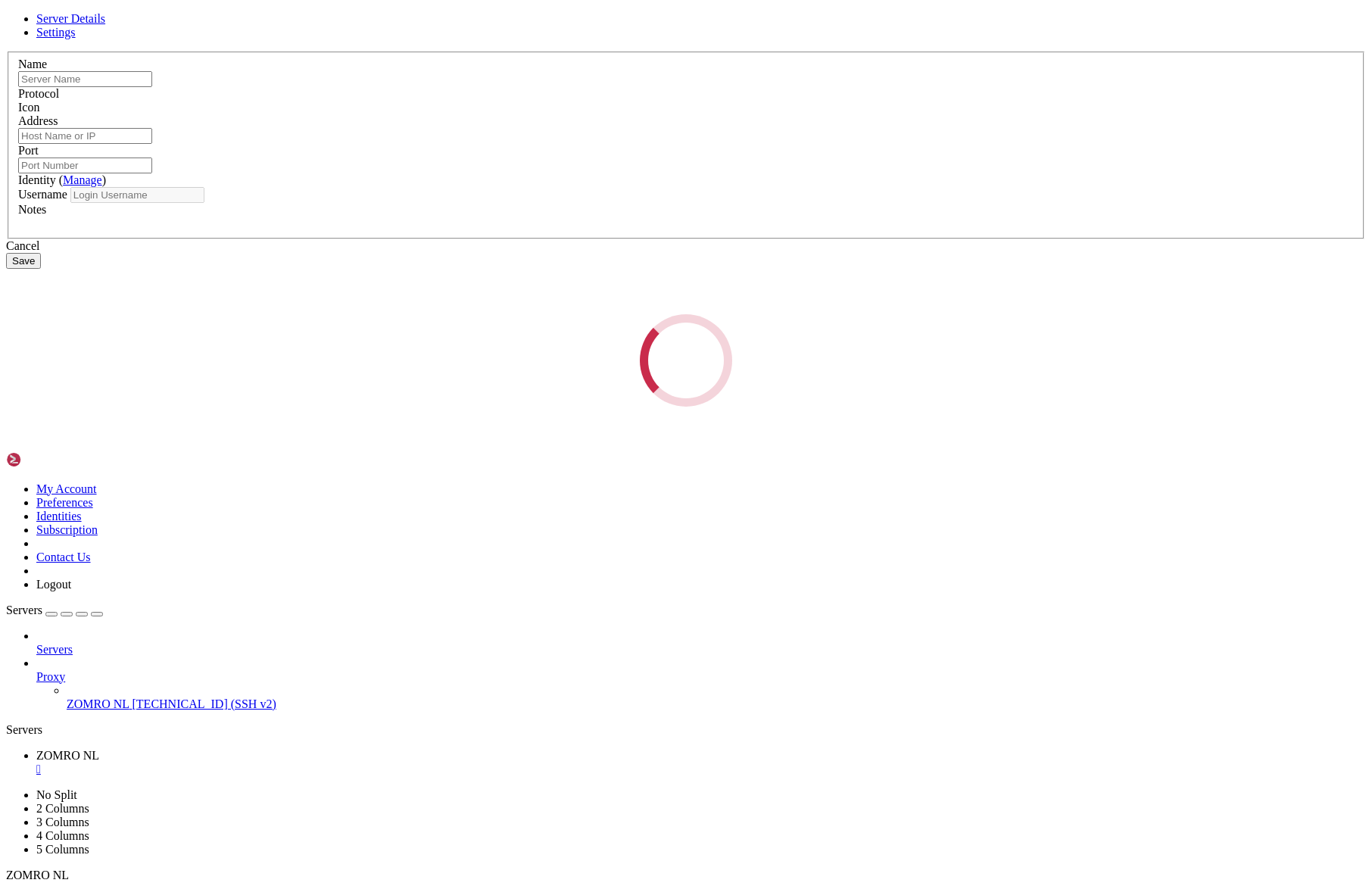
type input "ZOMRO NL"
type input "[TECHNICAL_ID]"
type input "22"
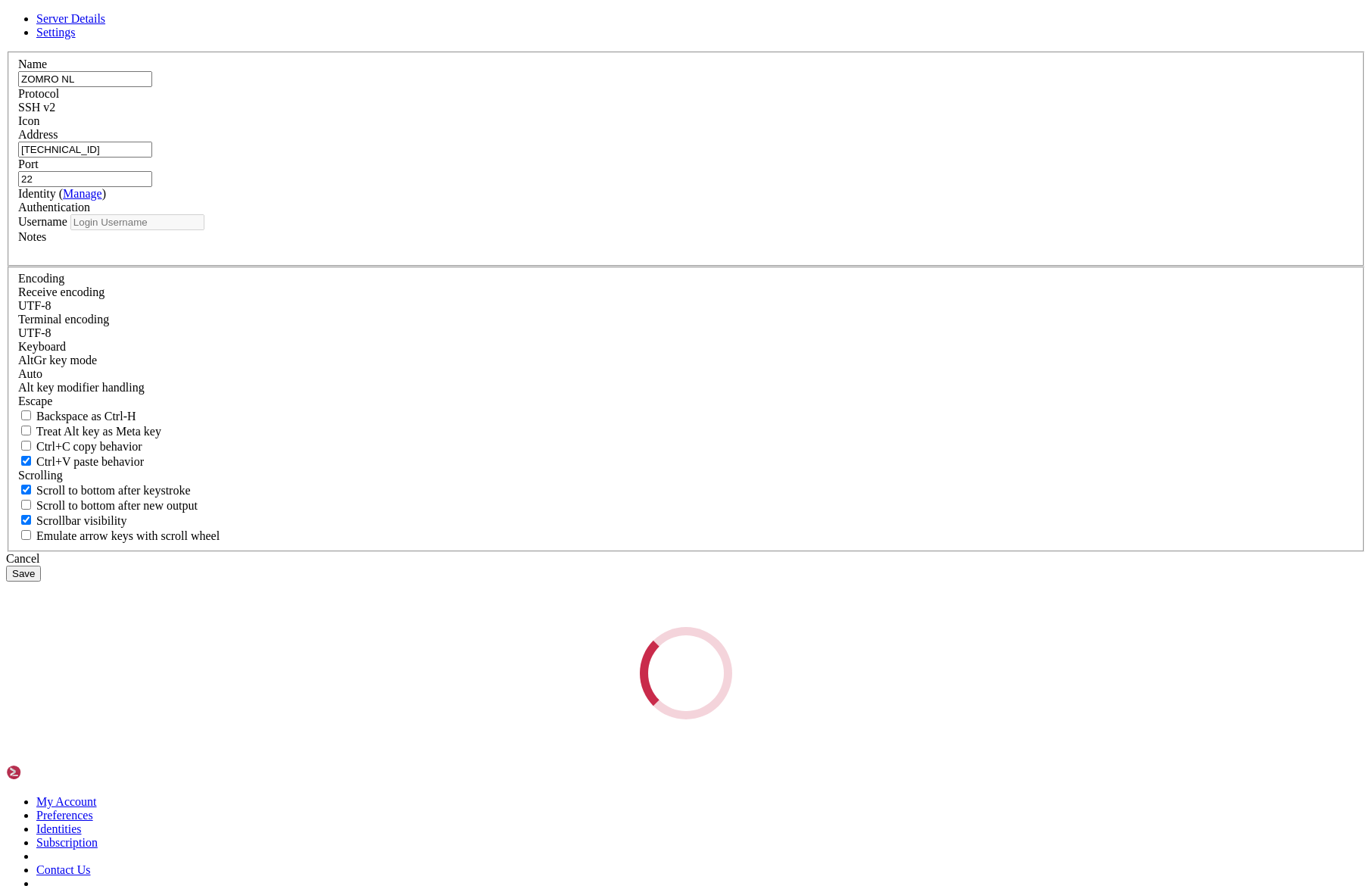
type input "root"
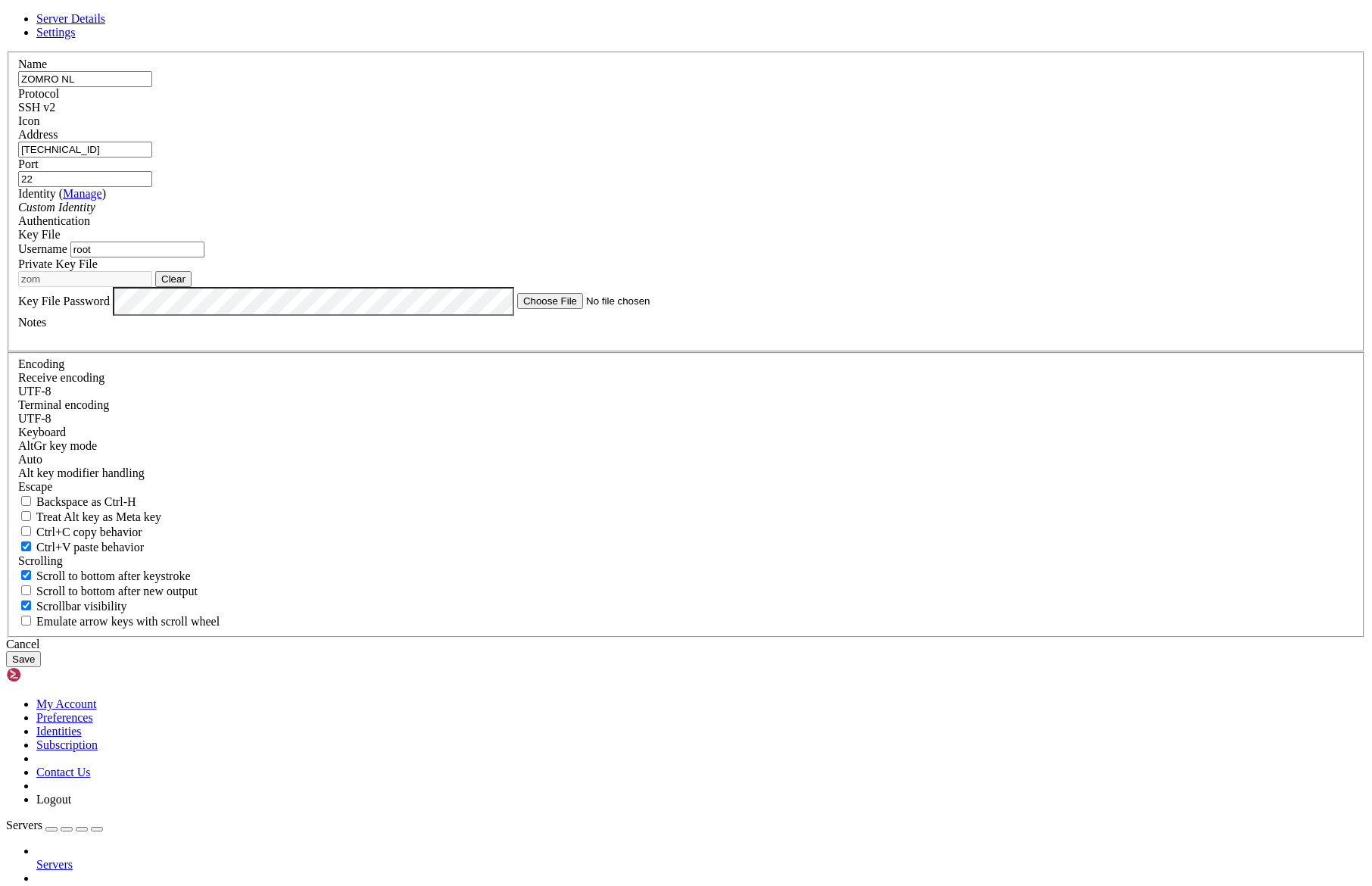
click at [75, 39] on link "Settings" at bounding box center [56, 32] width 39 height 13
click at [786, 651] on div "Cancel" at bounding box center [685, 645] width 1360 height 13
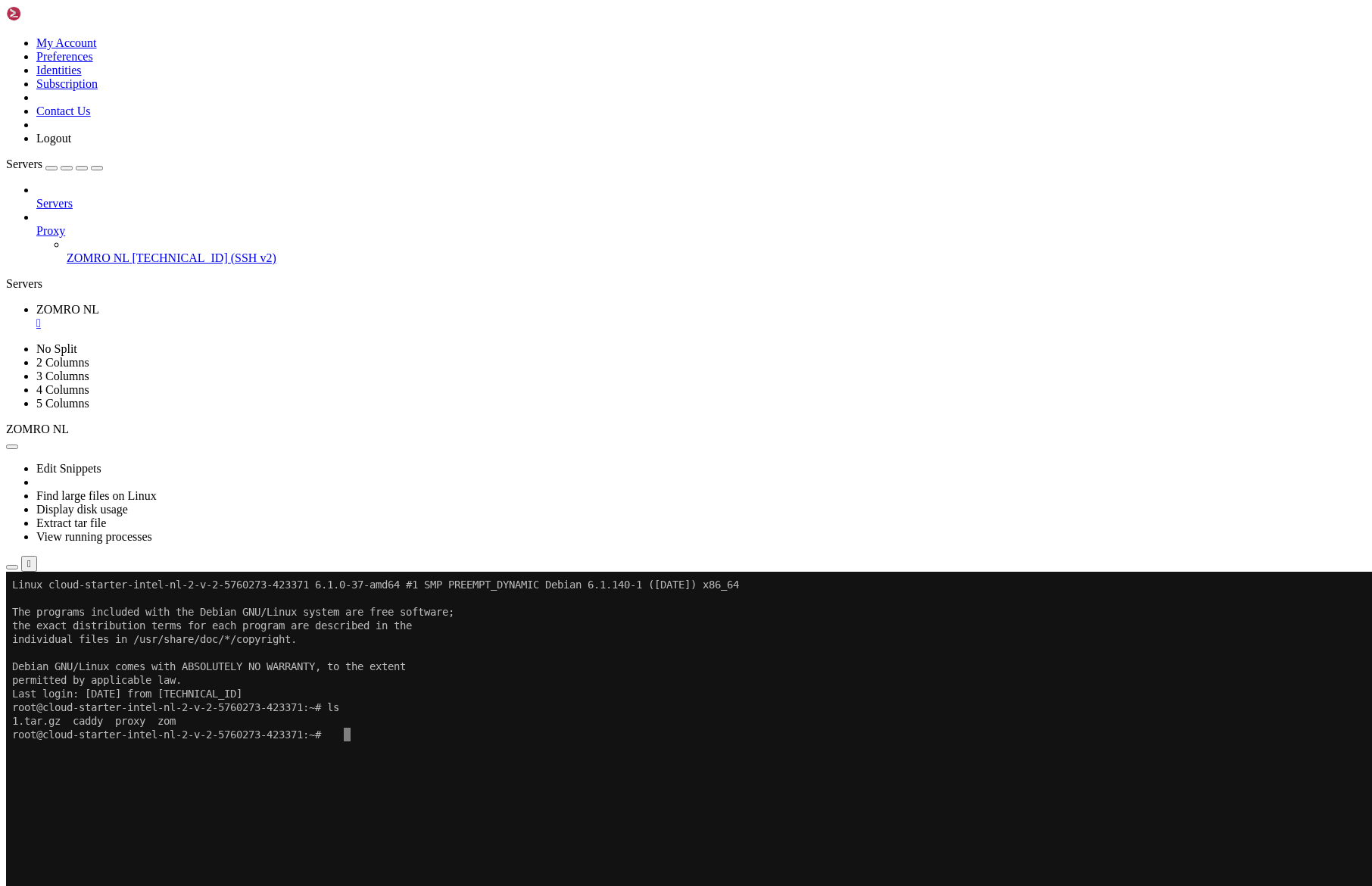
click at [659, 699] on x-row "Last login: [DATE] from [TECHNICAL_ID]" at bounding box center [597, 694] width 1170 height 13
click at [73, 197] on span "Servers" at bounding box center [55, 203] width 36 height 13
click at [51, 168] on div "button" at bounding box center [51, 168] width 0 height 0
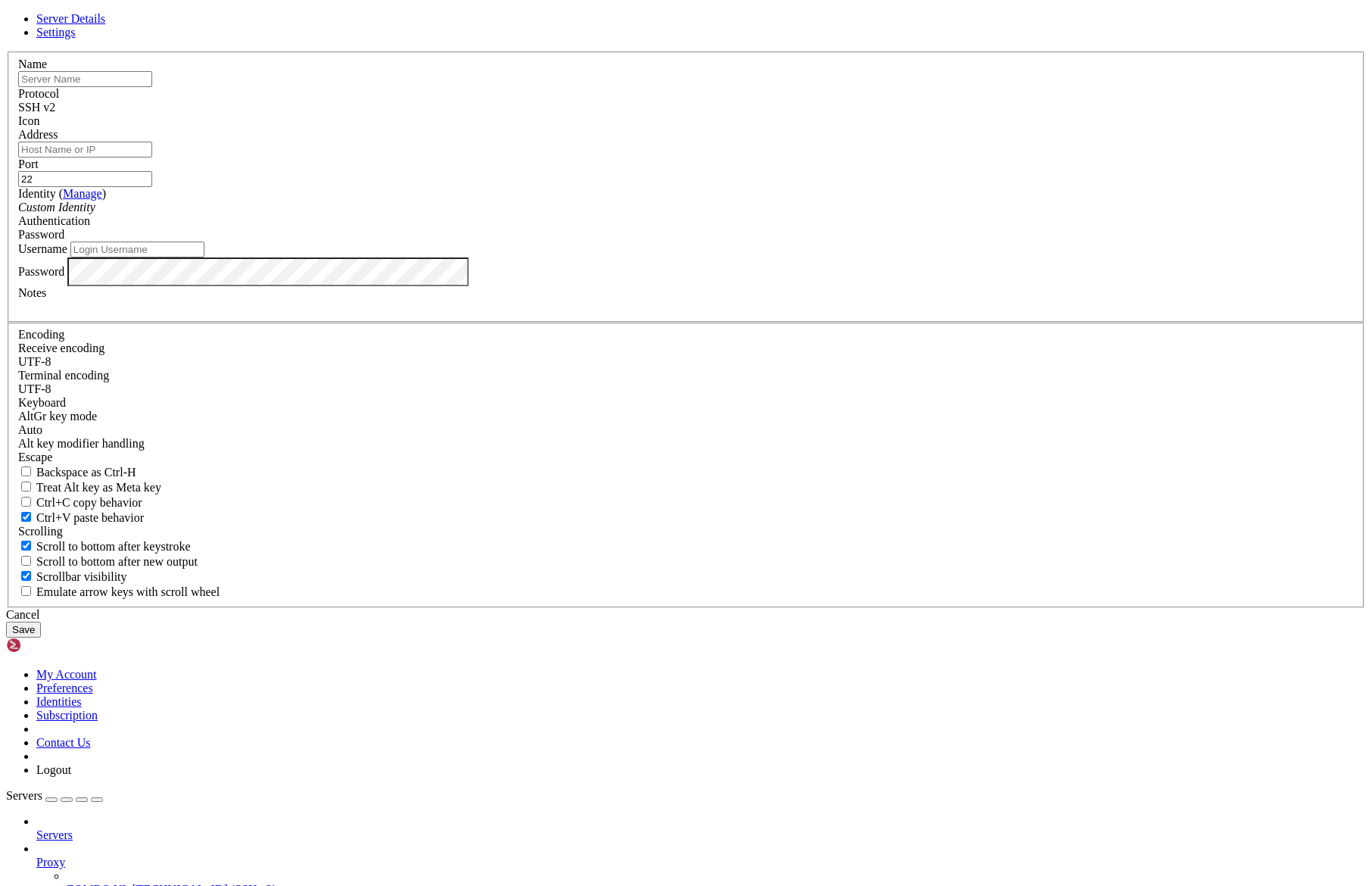
click at [47, 71] on label "Name" at bounding box center [32, 64] width 29 height 13
click at [152, 87] on input "text" at bounding box center [85, 79] width 134 height 16
click at [684, 87] on div "Name" at bounding box center [686, 72] width 1336 height 30
click at [152, 87] on input "text" at bounding box center [85, 79] width 134 height 16
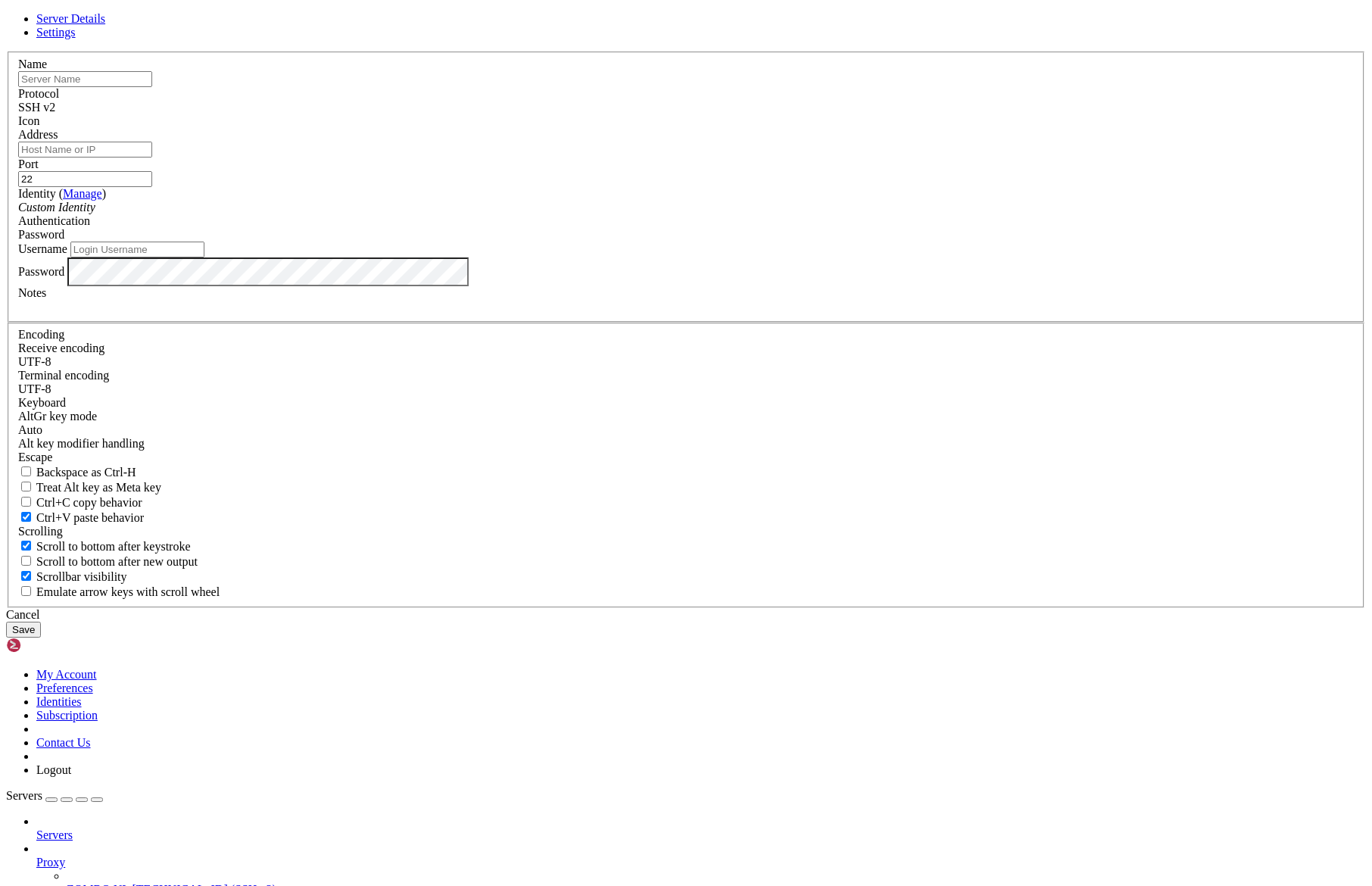
click at [152, 87] on input "text" at bounding box center [85, 79] width 134 height 16
click at [57, 141] on label "Address" at bounding box center [37, 134] width 39 height 13
click at [152, 158] on input "Address" at bounding box center [85, 149] width 134 height 16
click at [152, 87] on input "text" at bounding box center [85, 79] width 134 height 16
click at [152, 158] on input "Address" at bounding box center [85, 149] width 134 height 16
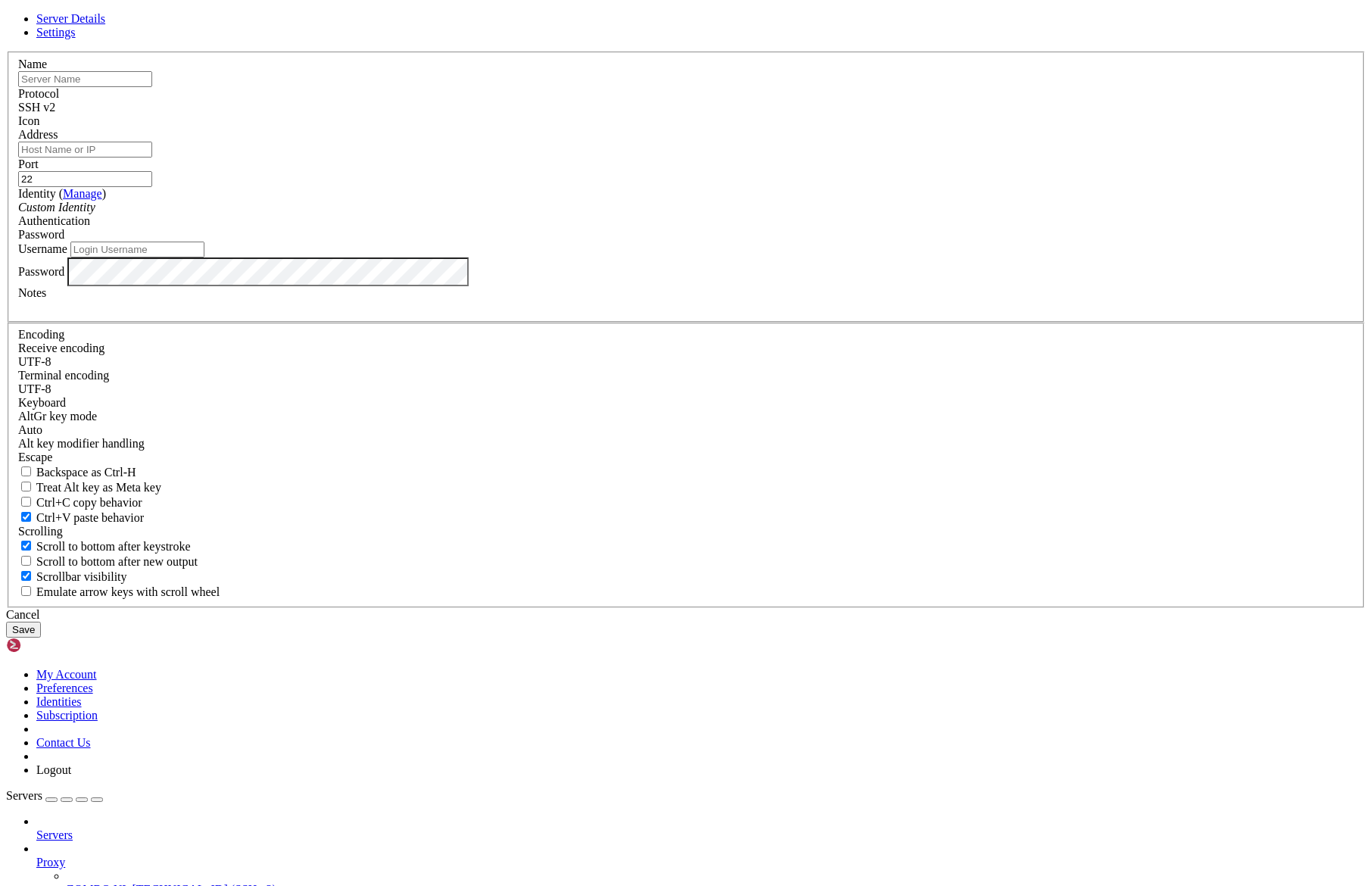
click at [152, 87] on input "text" at bounding box center [85, 79] width 134 height 16
click at [152, 158] on input "Address" at bounding box center [85, 149] width 134 height 16
click at [152, 87] on input "text" at bounding box center [85, 79] width 134 height 16
click at [152, 158] on input "Address" at bounding box center [85, 149] width 134 height 16
click at [75, 39] on span "Settings" at bounding box center [56, 32] width 39 height 13
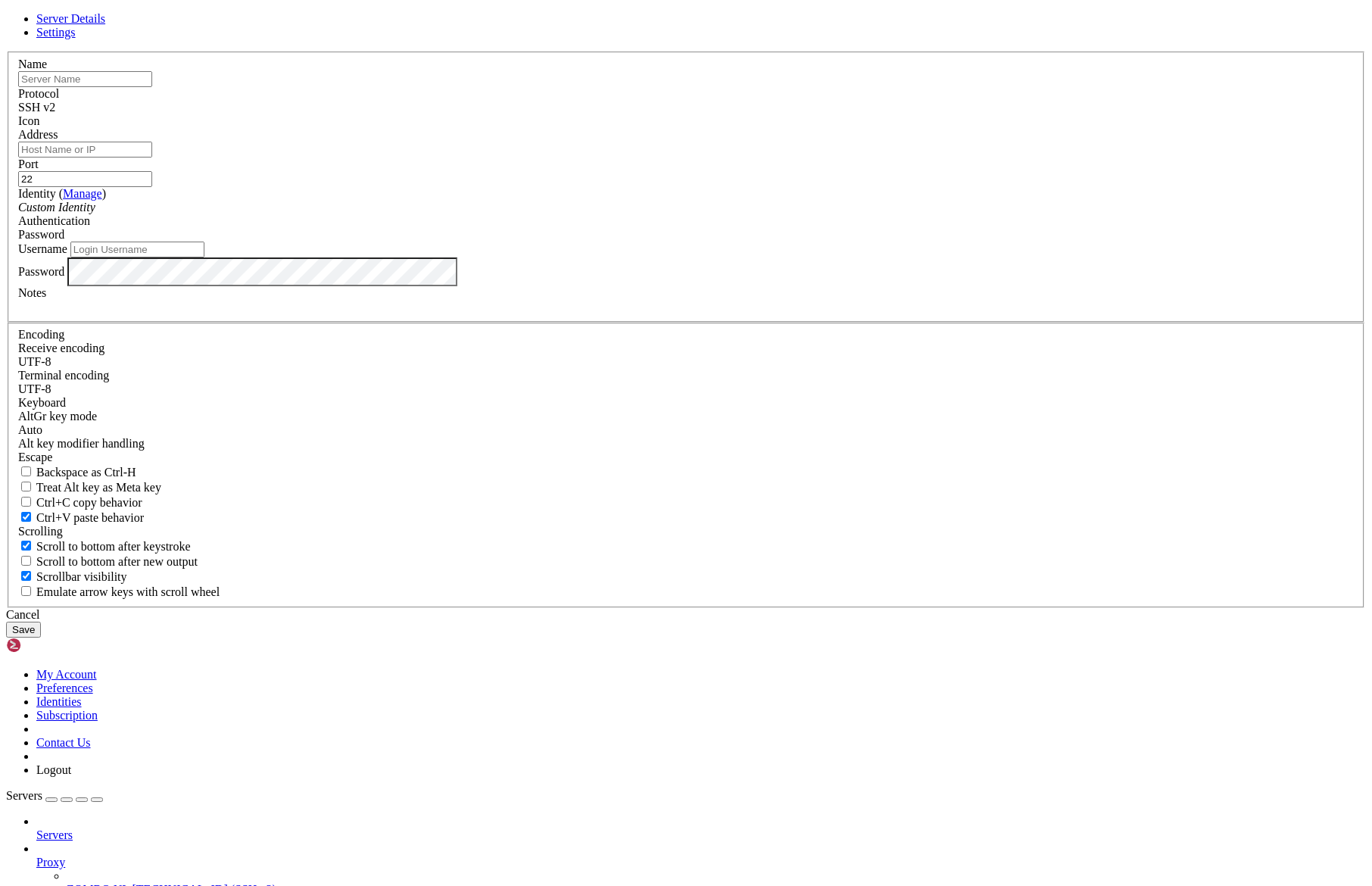
click at [105, 25] on span "Server Details" at bounding box center [71, 19] width 69 height 13
click at [152, 87] on input "text" at bounding box center [85, 79] width 134 height 16
paste input "[TECHNICAL_ID]"
type input "[TECHNICAL_ID]"
click at [152, 87] on input "text" at bounding box center [85, 79] width 134 height 16
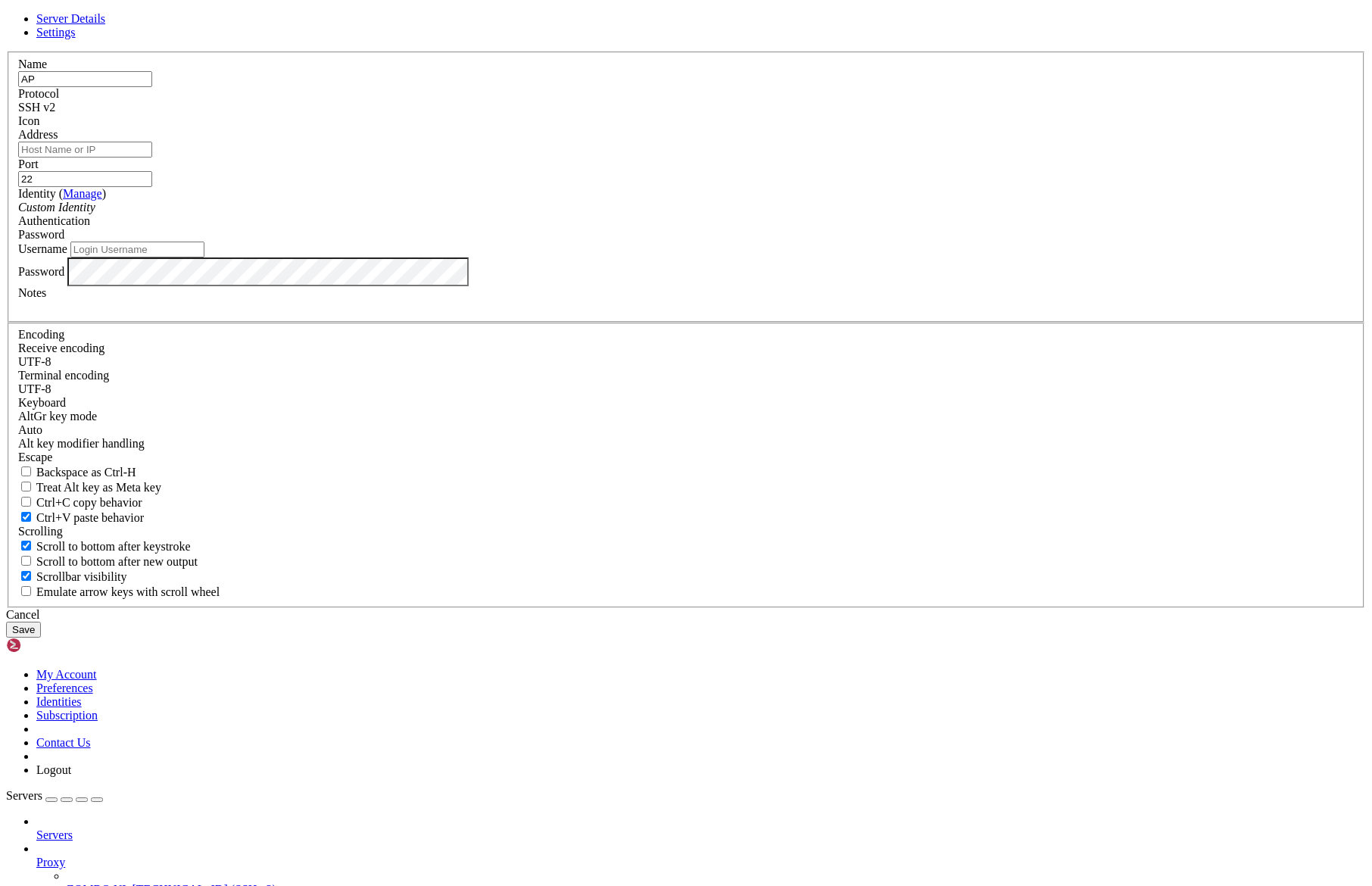
type input "A"
type input "APP"
click at [47, 71] on label "Name" at bounding box center [32, 64] width 29 height 13
click at [152, 158] on input "Address" at bounding box center [85, 149] width 134 height 16
paste input "[TECHNICAL_ID]"
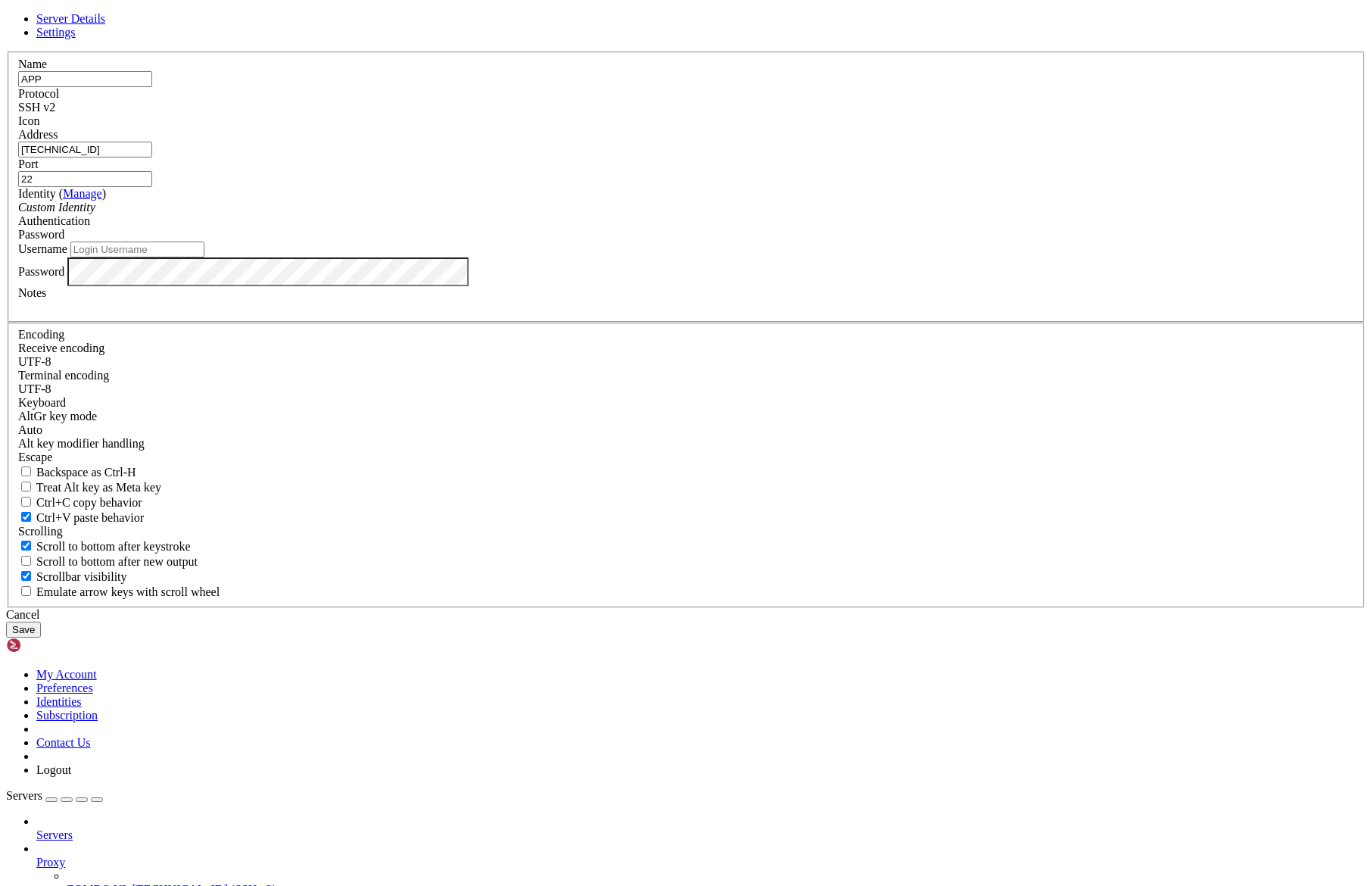
type input "[TECHNICAL_ID]"
click at [152, 87] on input "APP" at bounding box center [85, 79] width 134 height 16
type input "APPs"
click at [47, 71] on label "Name" at bounding box center [32, 64] width 29 height 13
click at [596, 214] on div "Custom Identity" at bounding box center [686, 207] width 1336 height 13
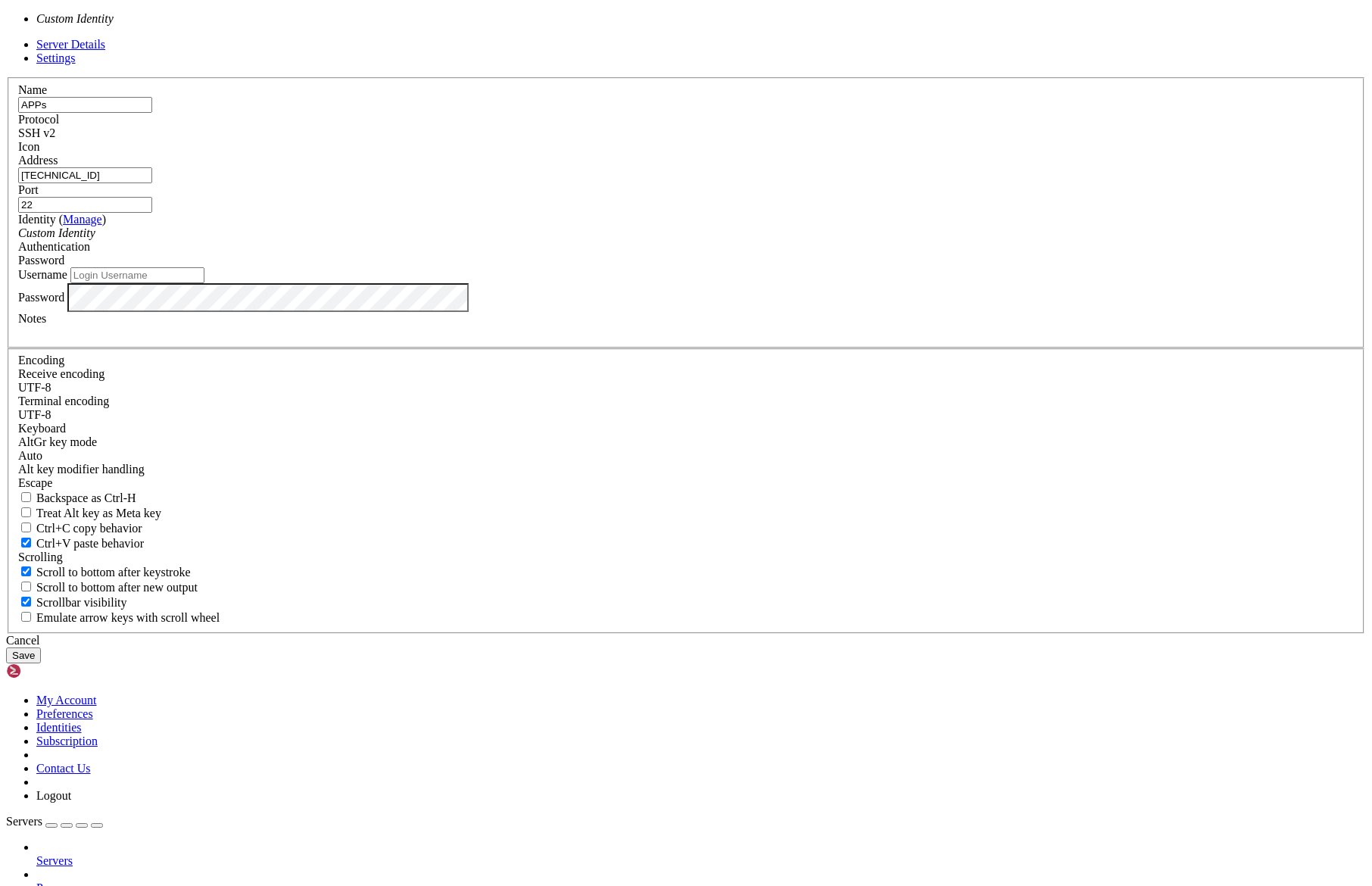
click at [596, 240] on div "Custom Identity" at bounding box center [686, 233] width 1336 height 13
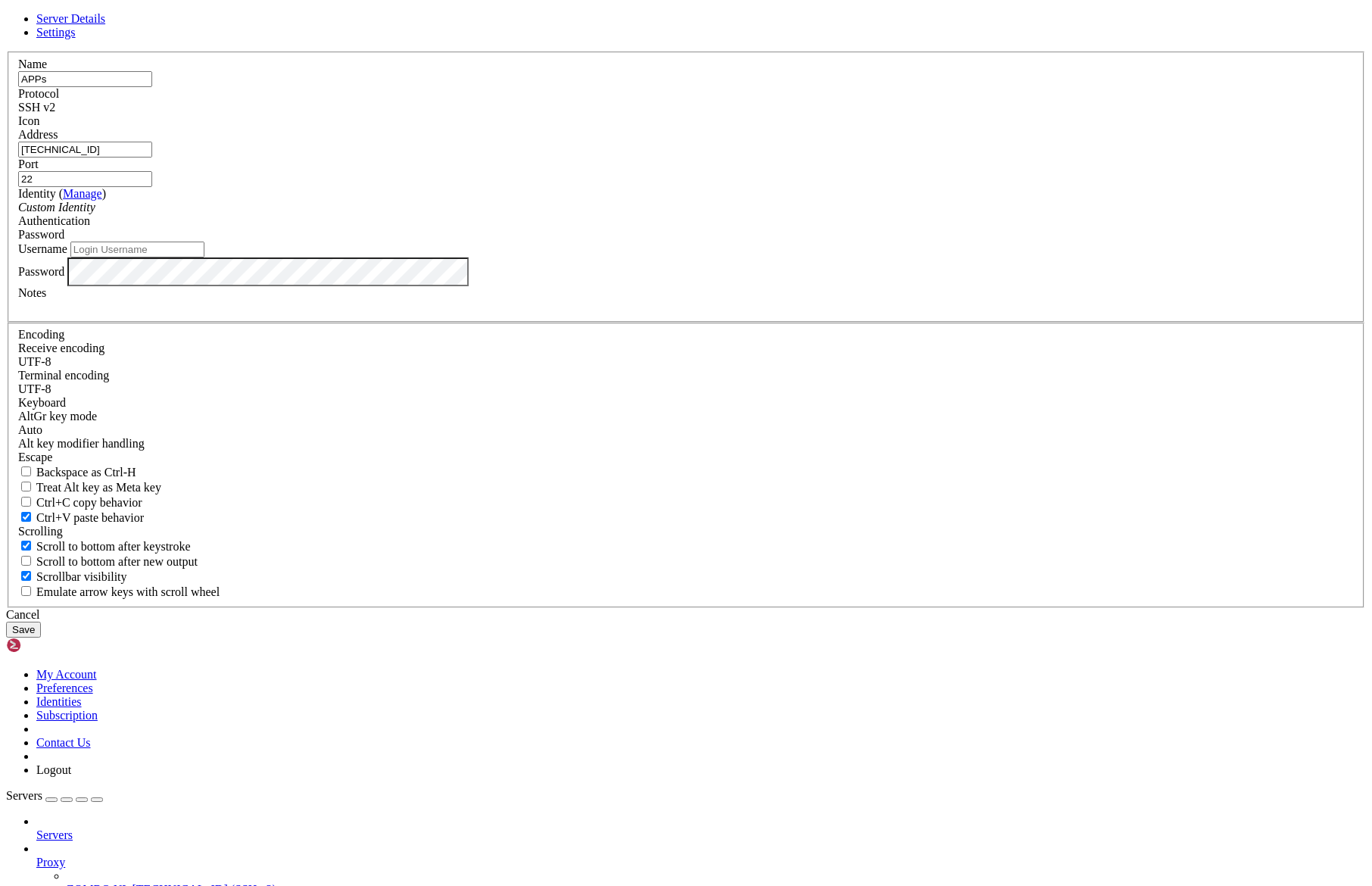
click at [204, 257] on input "Username" at bounding box center [138, 249] width 134 height 16
type input "root"
click at [624, 286] on div "Password" at bounding box center [686, 271] width 1336 height 29
click at [574, 314] on div at bounding box center [686, 306] width 1336 height 13
click at [581, 314] on div at bounding box center [686, 306] width 1336 height 13
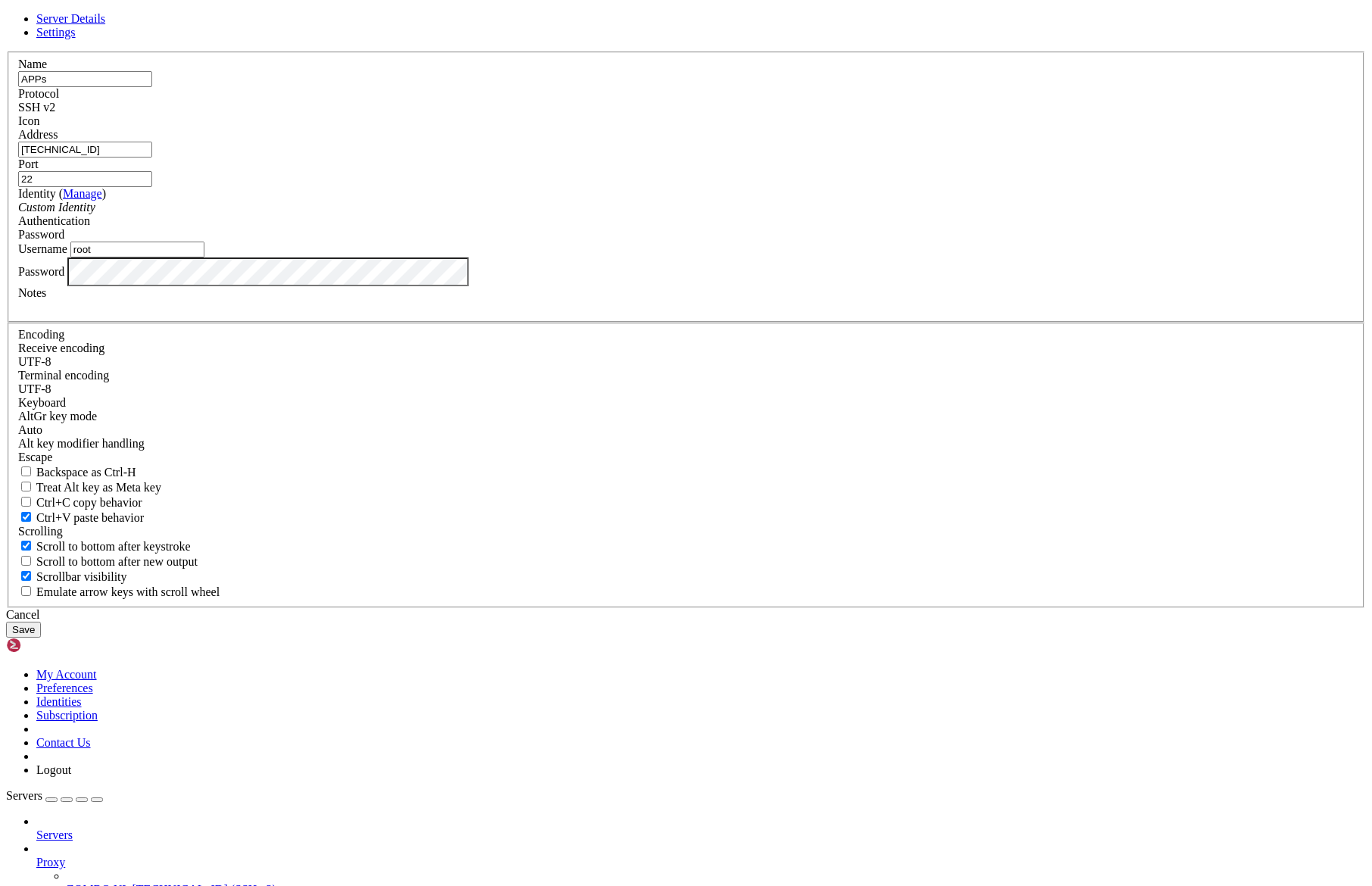
click at [65, 277] on label "Password" at bounding box center [41, 271] width 46 height 13
click at [827, 638] on div "Cancel Save" at bounding box center [685, 623] width 1360 height 30
click at [41, 638] on button "Save" at bounding box center [23, 629] width 35 height 16
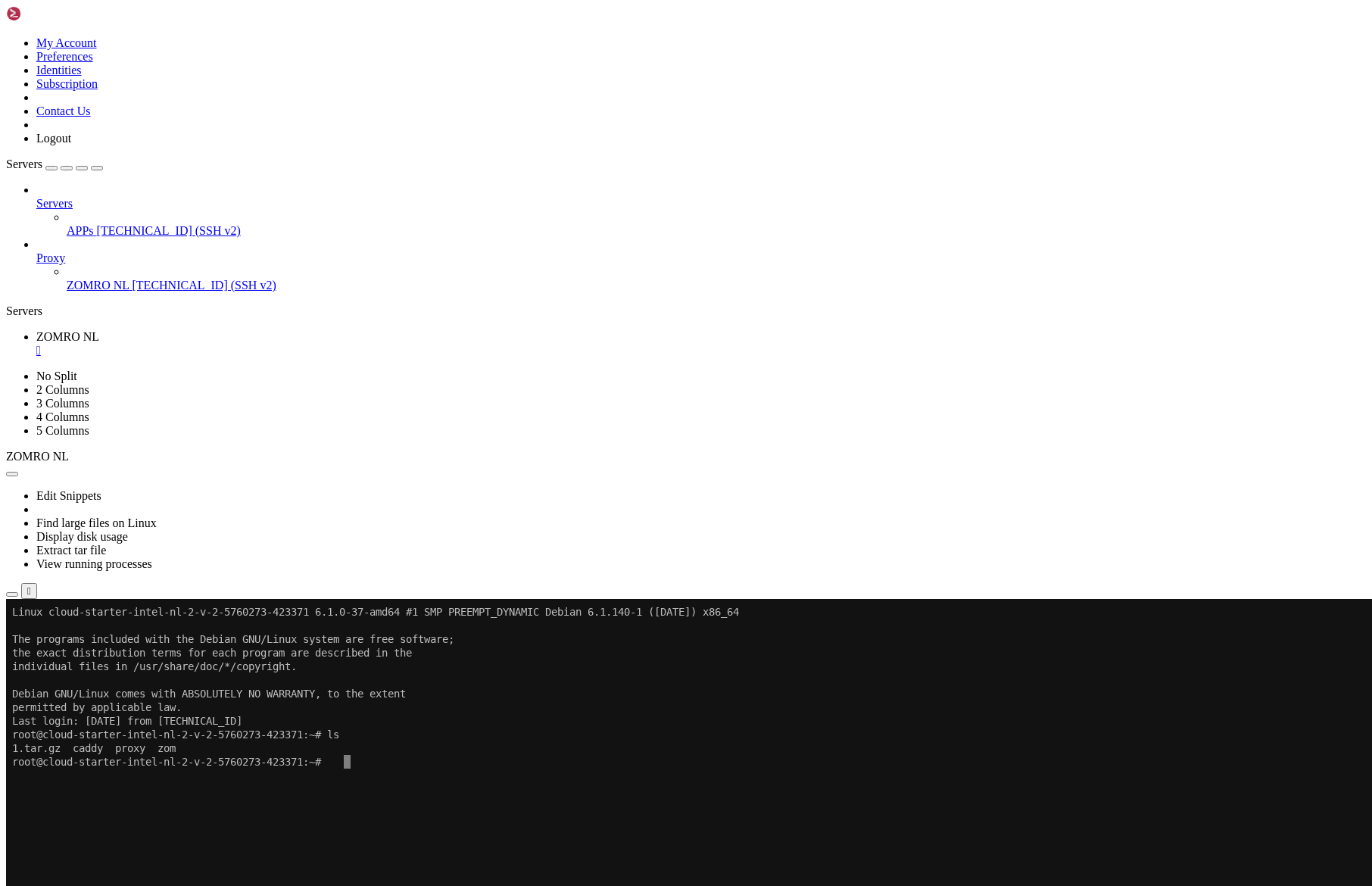
click at [85, 761] on span "Properties" at bounding box center [61, 767] width 49 height 13
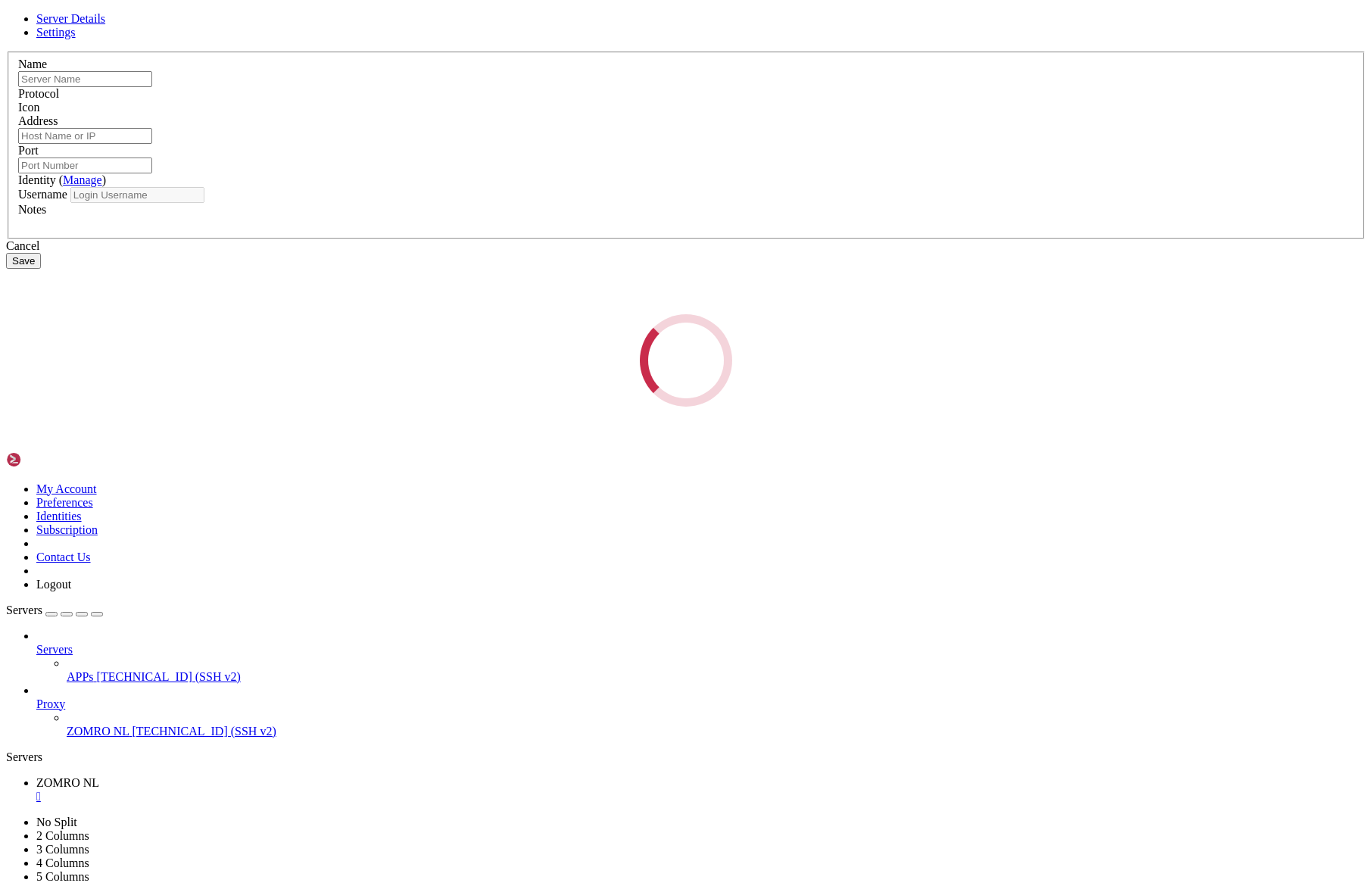
type input "APPs"
type input "[TECHNICAL_ID]"
type input "22"
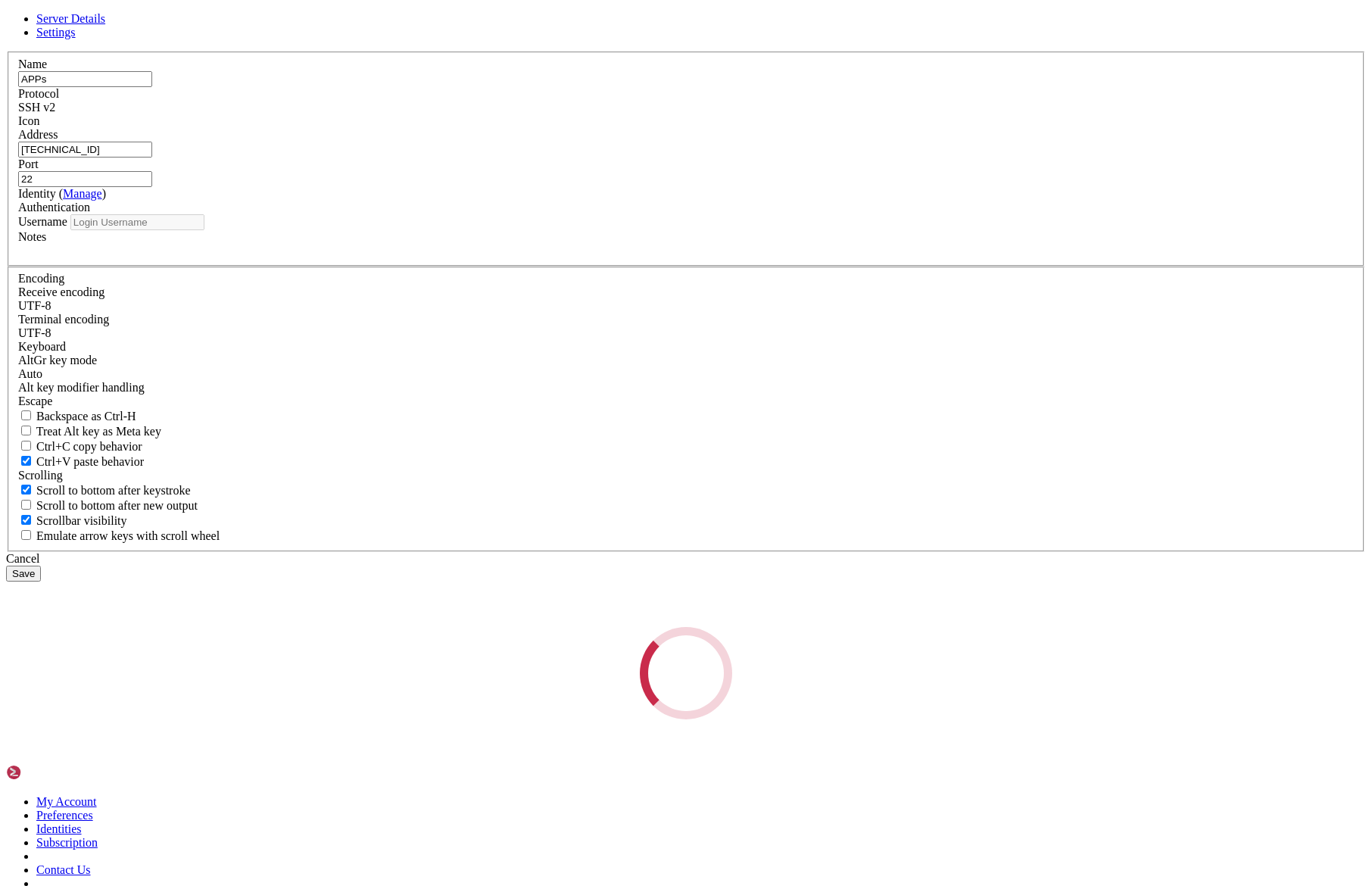
type input "root"
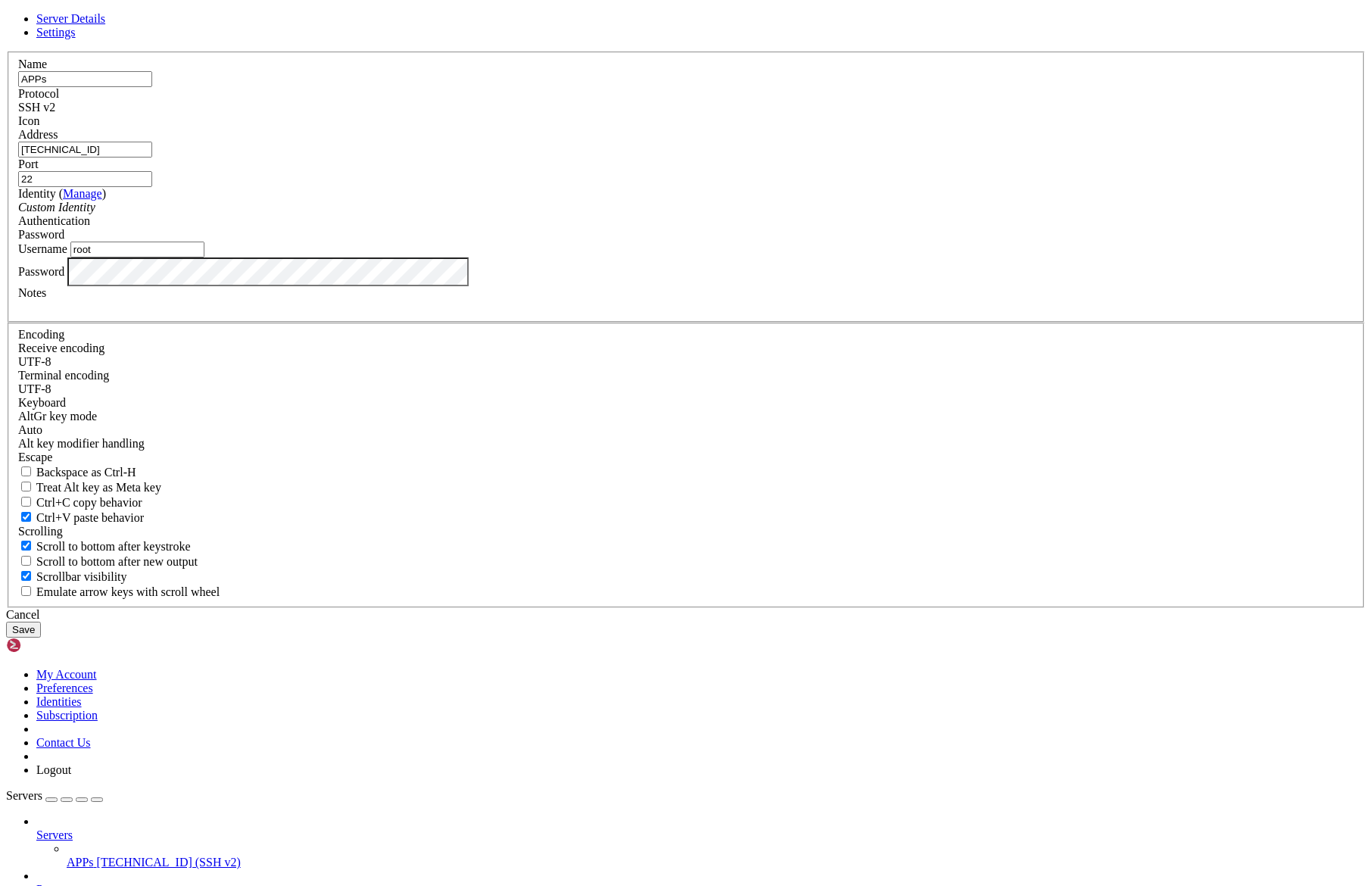
click at [591, 256] on div "Name APPs Protocol SSH v2 Icon Address [TECHNICAL_ID] (" at bounding box center [685, 329] width 1360 height 557
click at [75, 39] on span "Settings" at bounding box center [56, 32] width 39 height 13
click at [105, 25] on span "Server Details" at bounding box center [71, 19] width 69 height 13
click at [18, 128] on span at bounding box center [18, 128] width 0 height 0
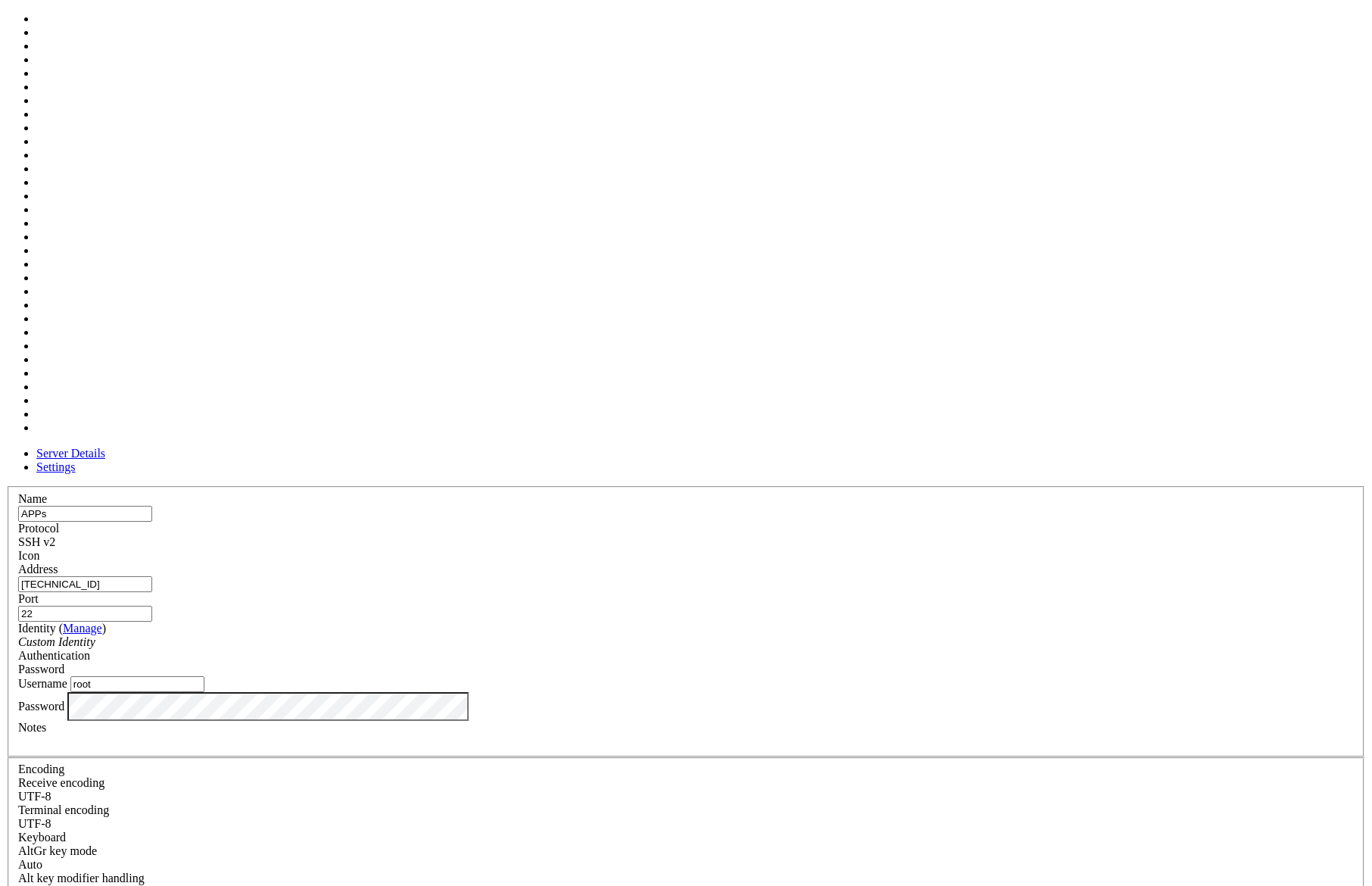
scroll to position [0, 0]
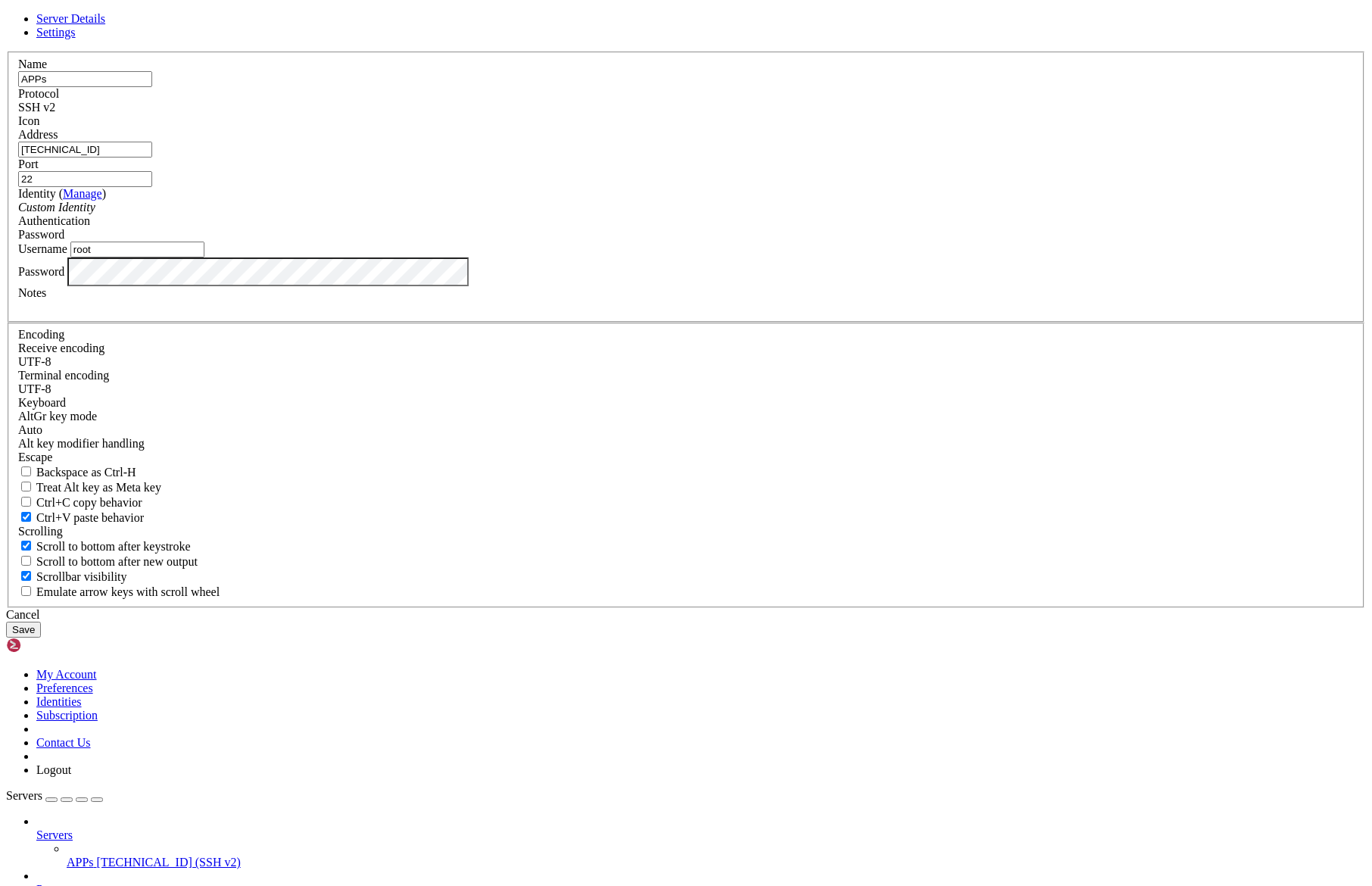
click at [864, 128] on div at bounding box center [686, 128] width 1336 height 0
click at [41, 636] on button "Save" at bounding box center [23, 629] width 35 height 16
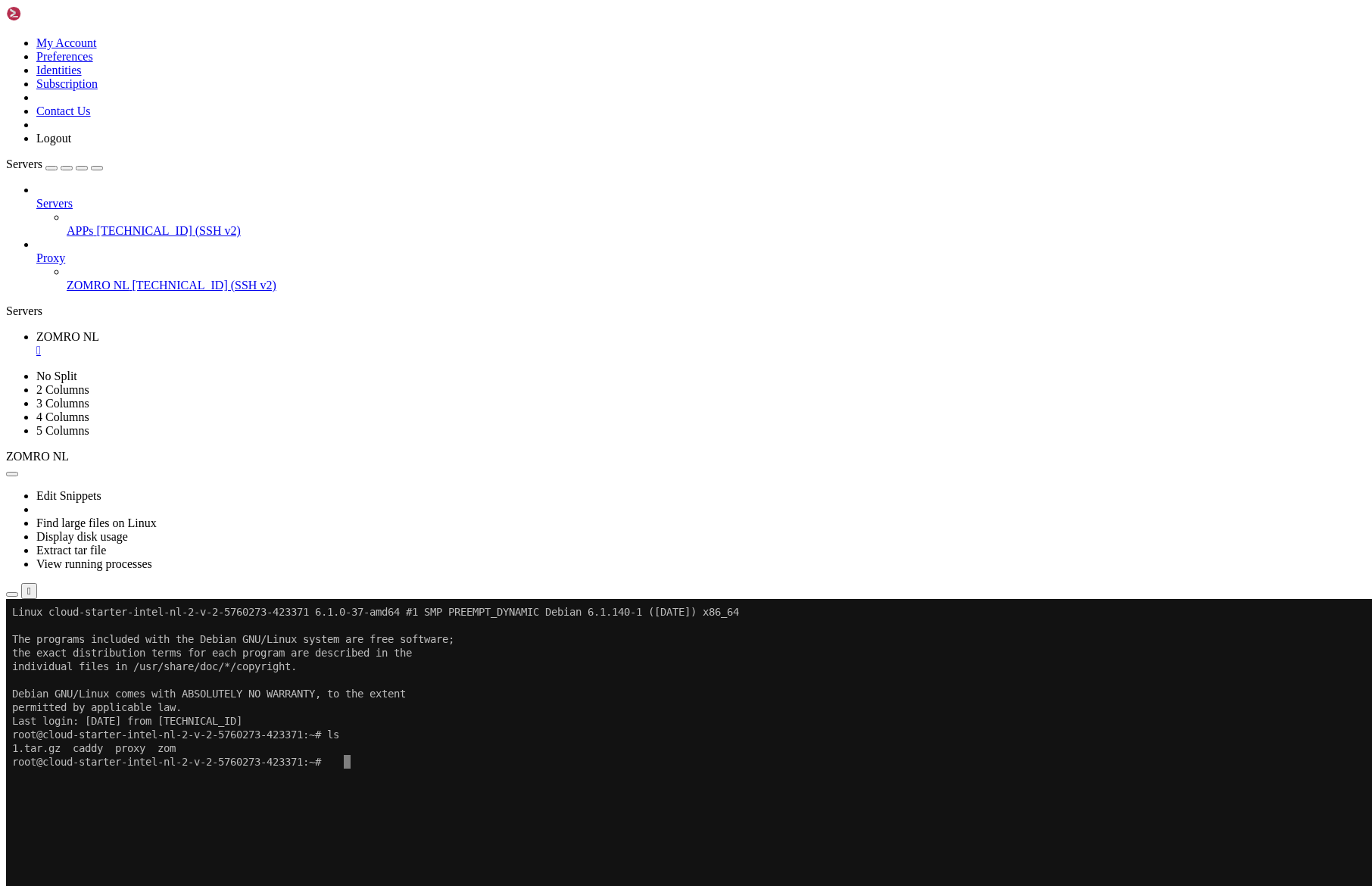
click at [141, 224] on span "[TECHNICAL_ID] (SSH v2)" at bounding box center [168, 231] width 144 height 13
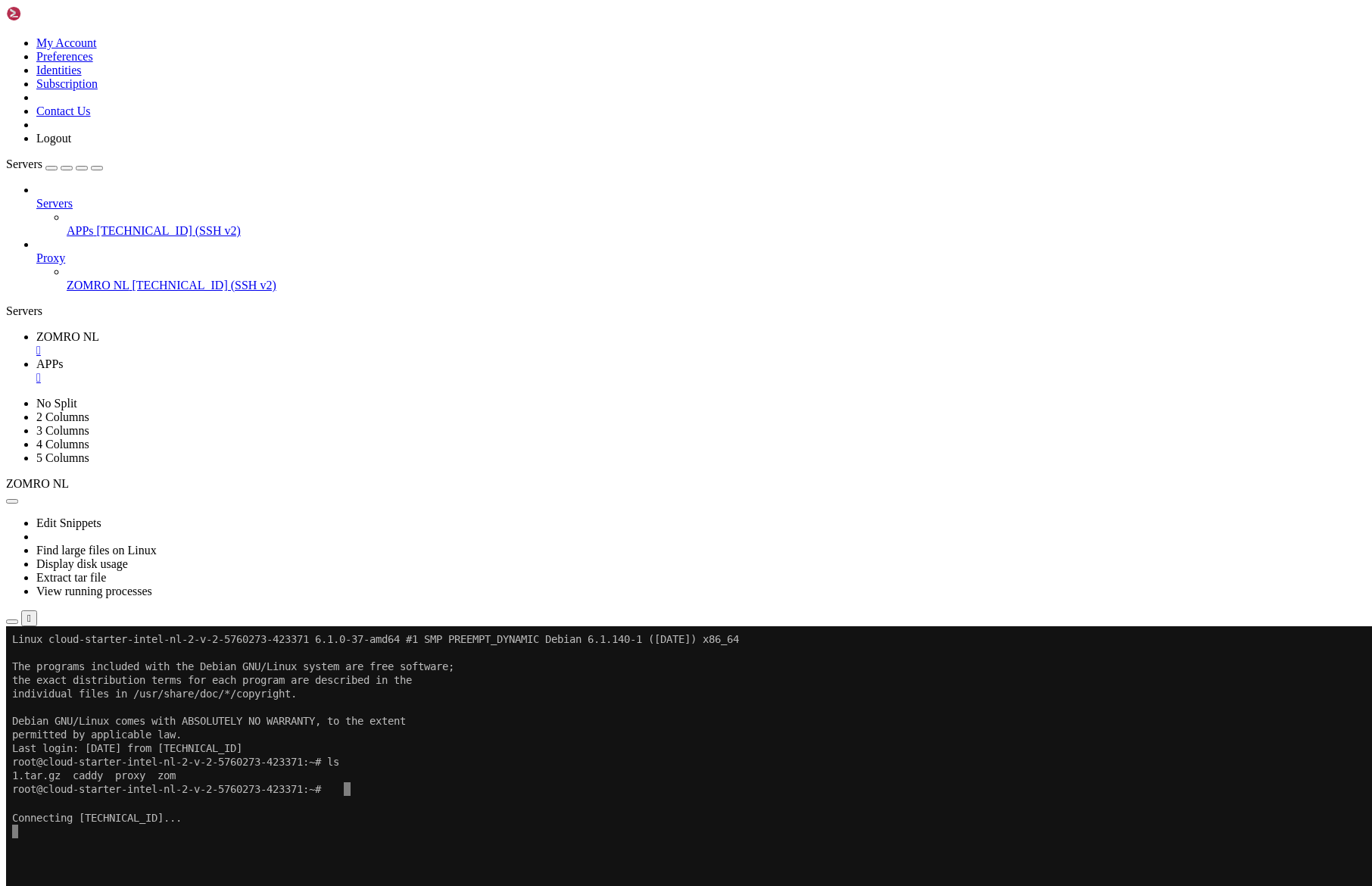
click at [66, 819] on button "Reconnect" at bounding box center [36, 826] width 61 height 16
click at [100, 330] on span "ZOMRO NL" at bounding box center [68, 337] width 63 height 13
click at [36, 358] on icon at bounding box center [36, 364] width 0 height 13
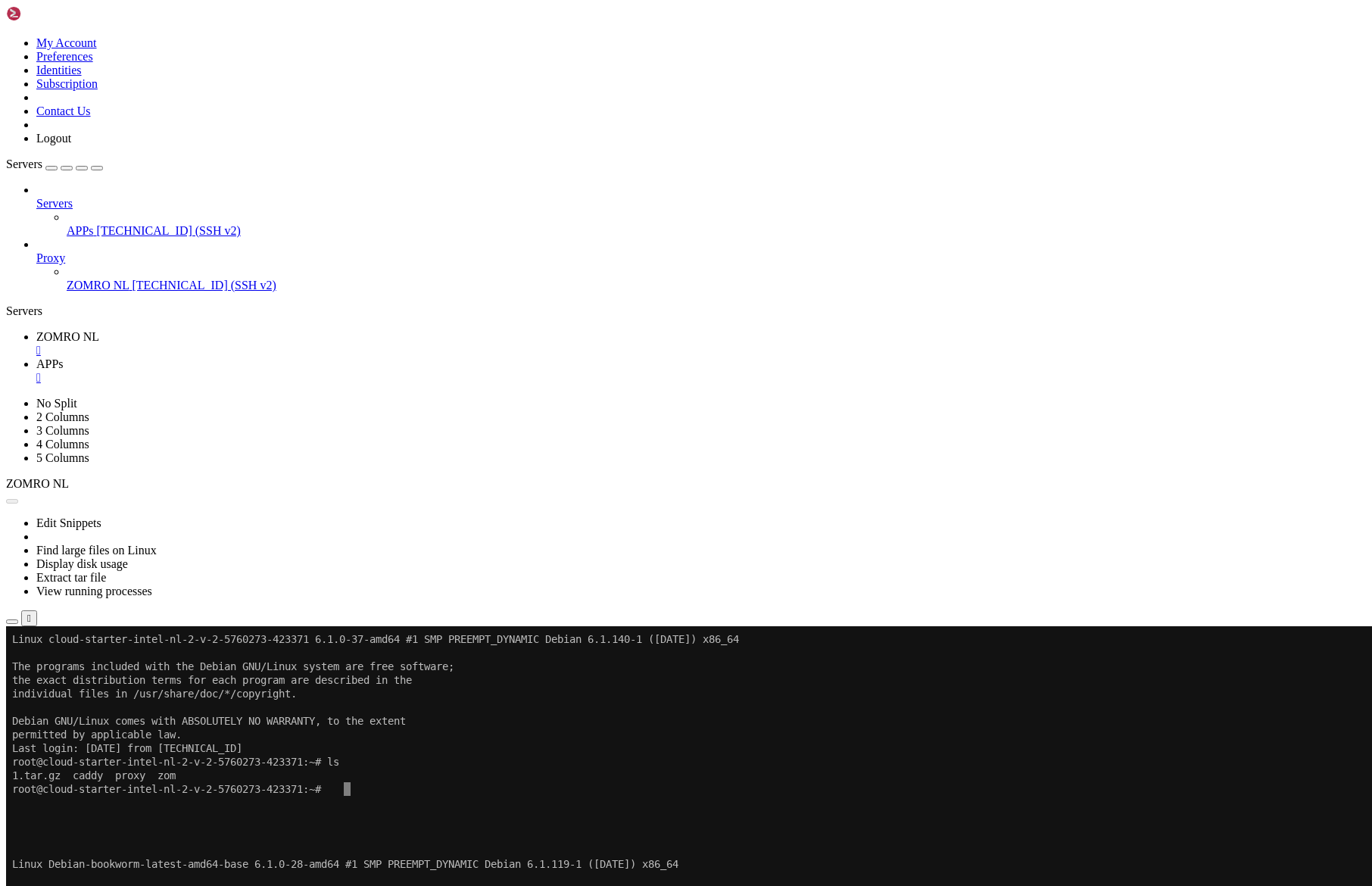
click at [783, 330] on ul "ZOMRO NL  APPs " at bounding box center [685, 358] width 1360 height 55
click at [6, 851] on icon at bounding box center [6, 851] width 0 height 0
click at [31, 838] on div "" at bounding box center [29, 844] width 4 height 12
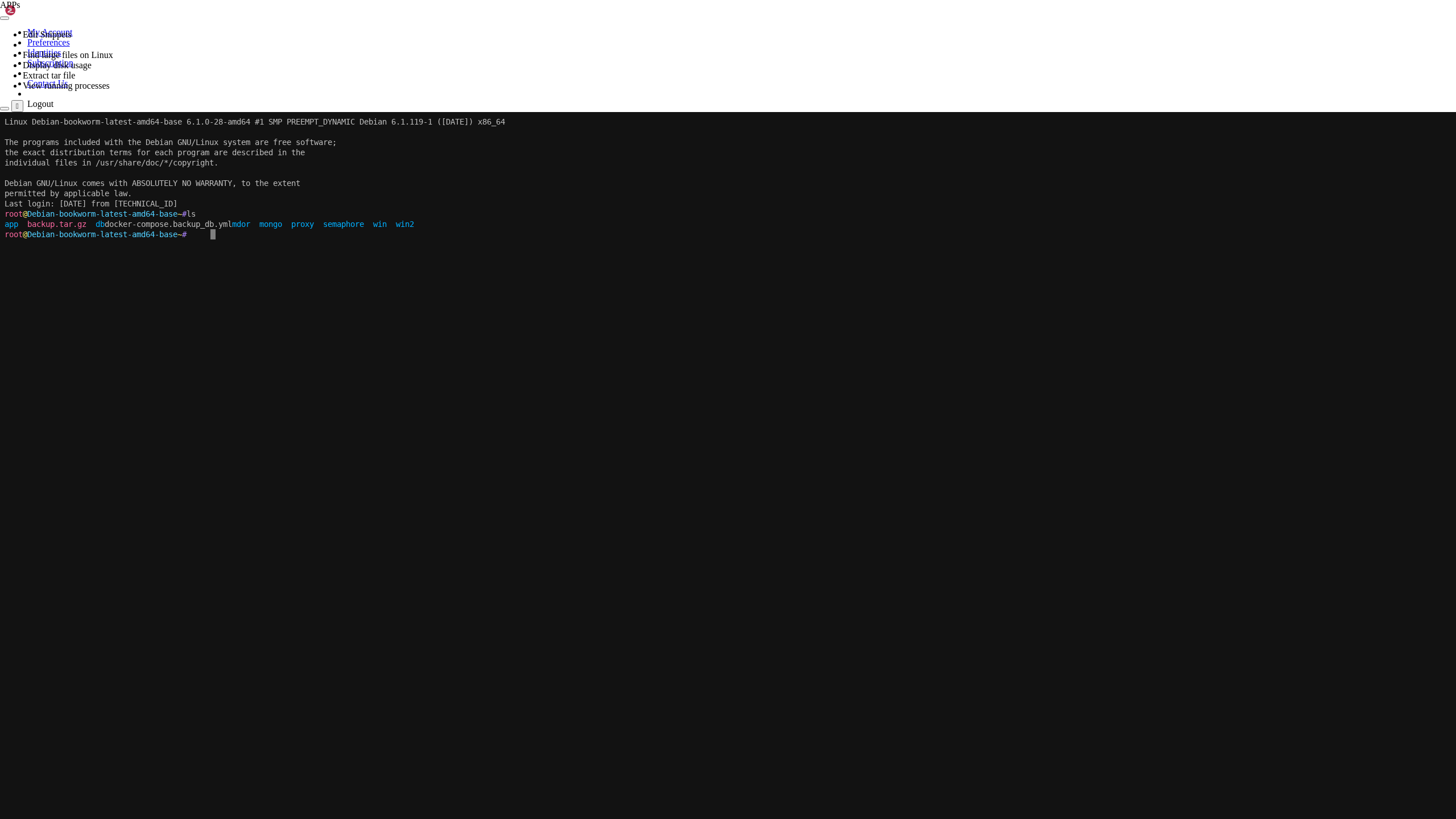
click at [733, 115] on x-fold at bounding box center [728, 114] width 1447 height 4
click at [731, 112] on div at bounding box center [728, 112] width 1456 height 0
click at [629, 290] on x-row at bounding box center [728, 285] width 1447 height 10
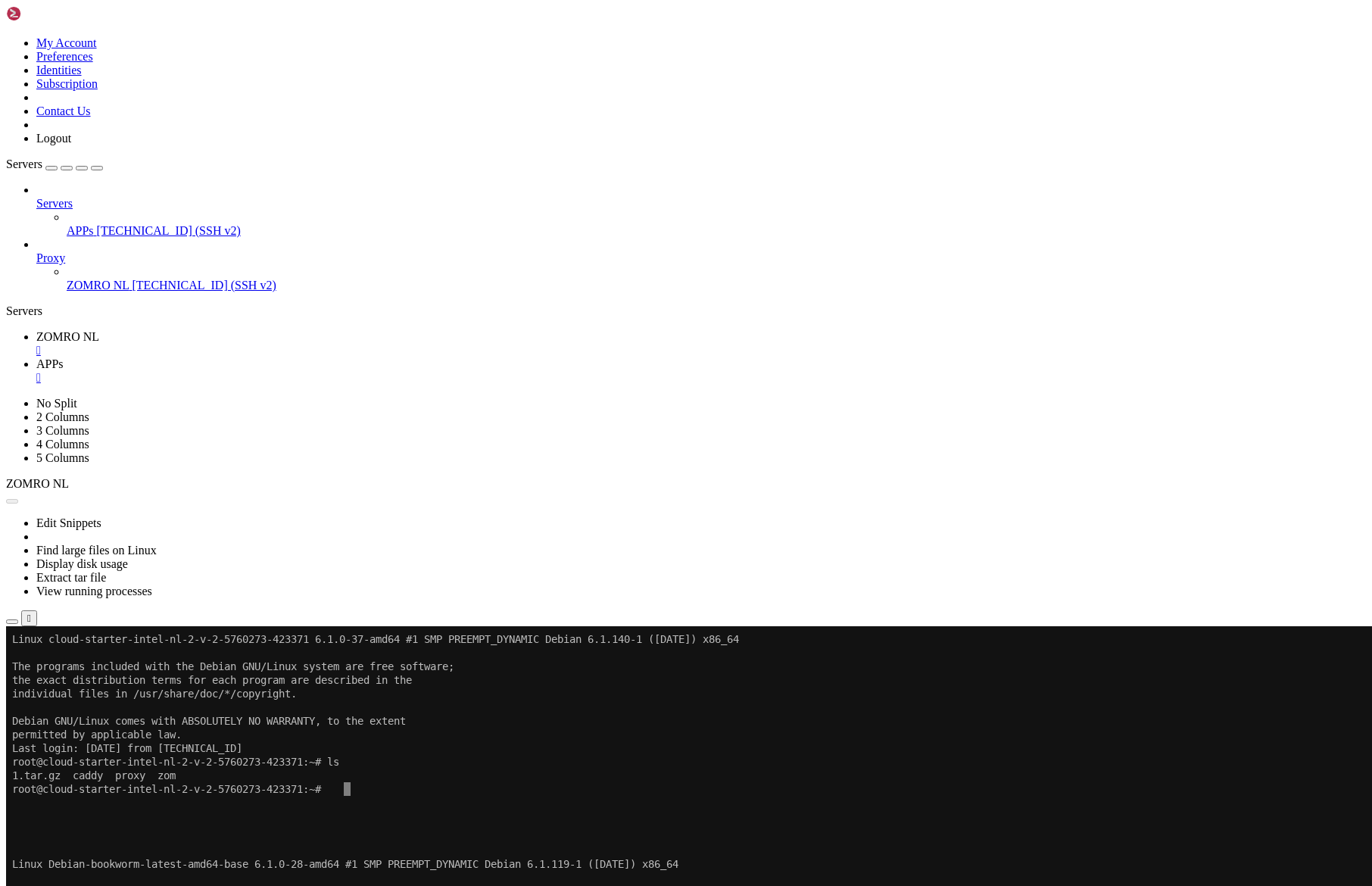
click at [260, 330] on link "ZOMRO NL " at bounding box center [701, 343] width 1330 height 27
click at [64, 358] on span "APPs" at bounding box center [50, 364] width 27 height 13
click at [36, 197] on icon at bounding box center [36, 197] width 0 height 0
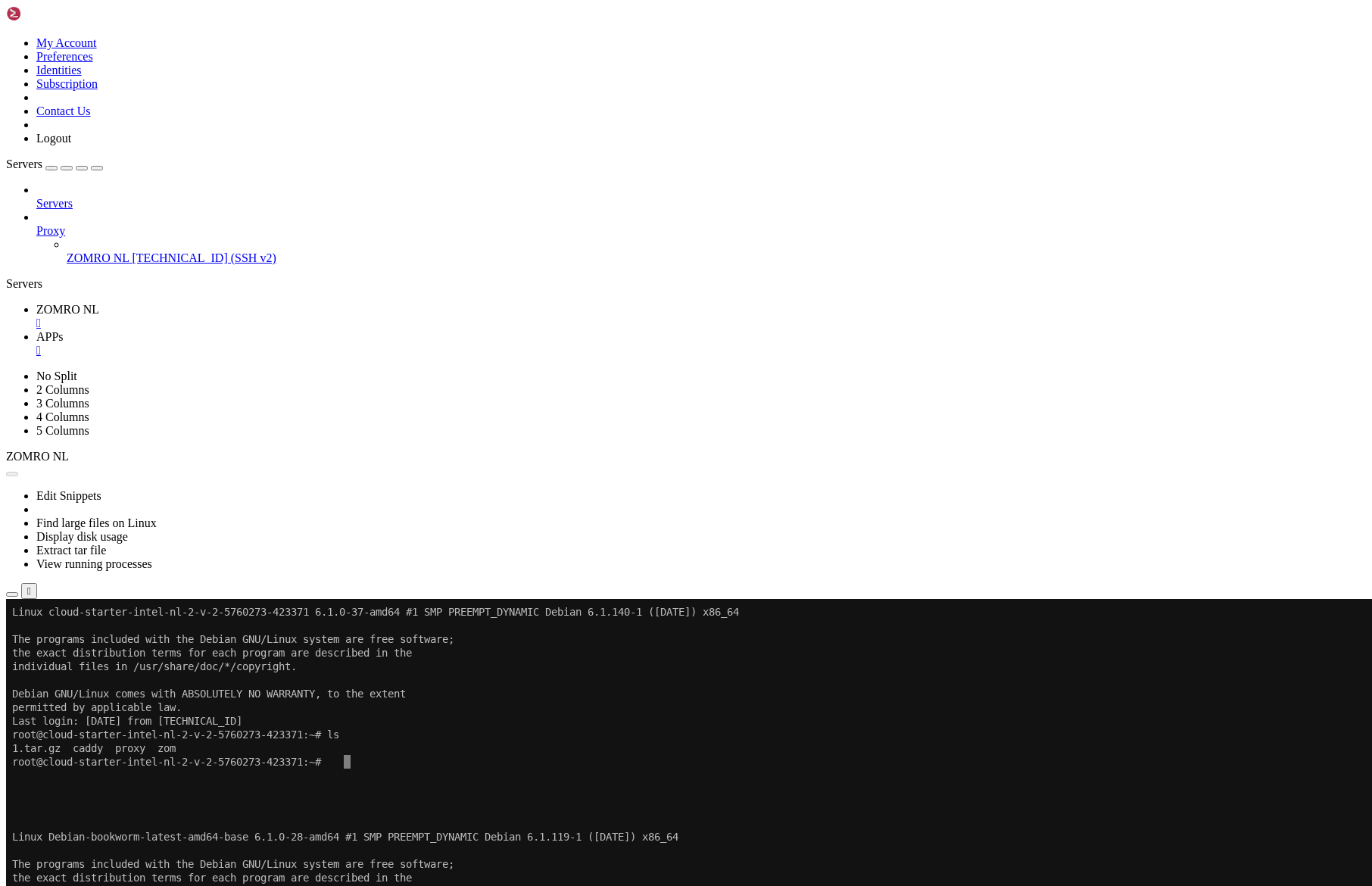
click at [36, 224] on icon at bounding box center [36, 224] width 0 height 0
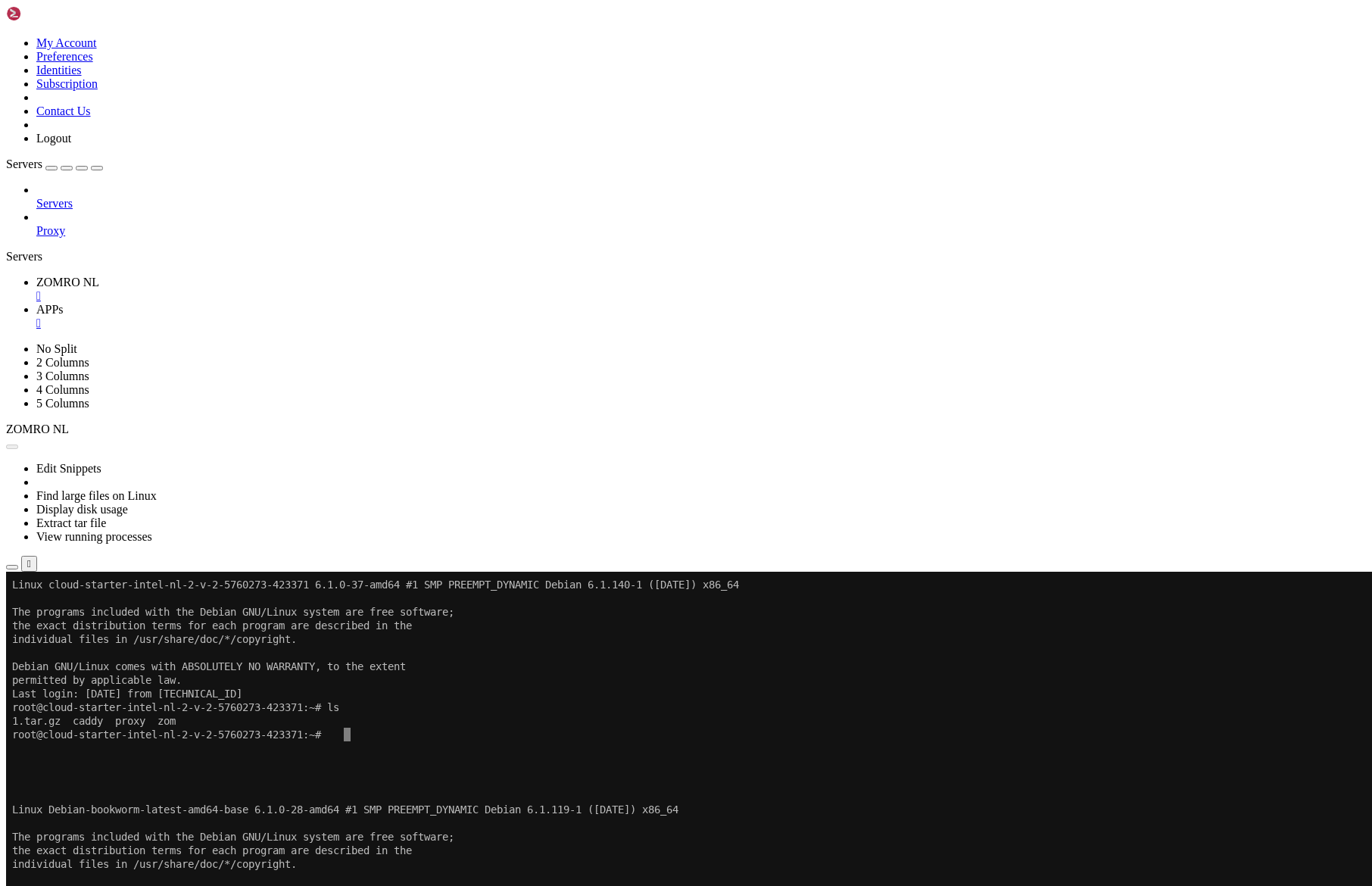
click at [97, 168] on icon "button" at bounding box center [97, 168] width 0 height 0
click at [152, 661] on div "Edit Snippets Find large files on Linux Display disk usage Extract tar file Vie…" at bounding box center [685, 728] width 1360 height 135
click at [85, 275] on span "ZOMRO NL" at bounding box center [68, 282] width 63 height 13
click at [64, 303] on span "APPs" at bounding box center [50, 309] width 27 height 13
click at [79, 275] on span "ZOMRO NL" at bounding box center [68, 282] width 63 height 13
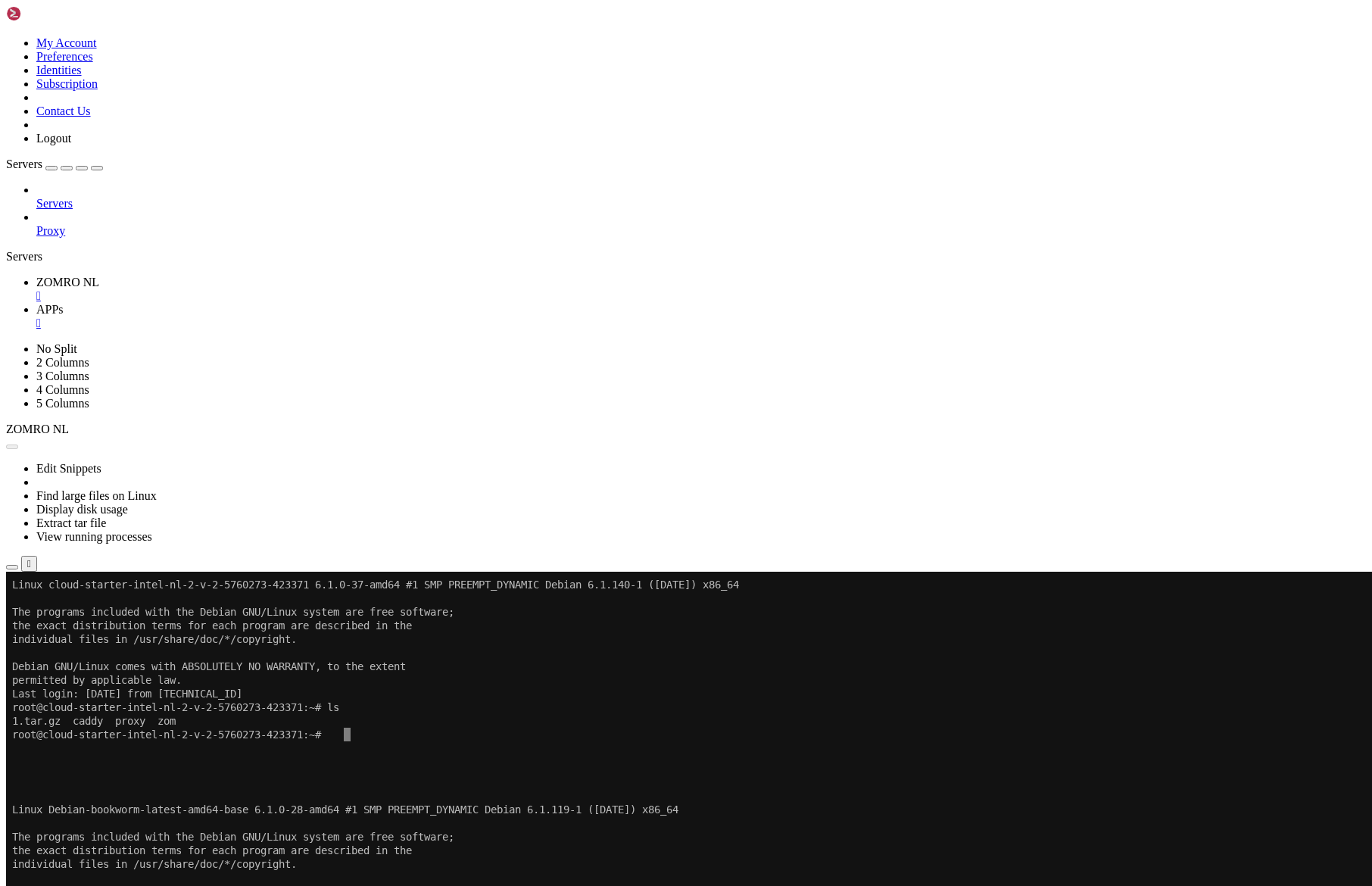
click at [64, 303] on span "APPs" at bounding box center [50, 309] width 27 height 13
